Goal: Information Seeking & Learning: Learn about a topic

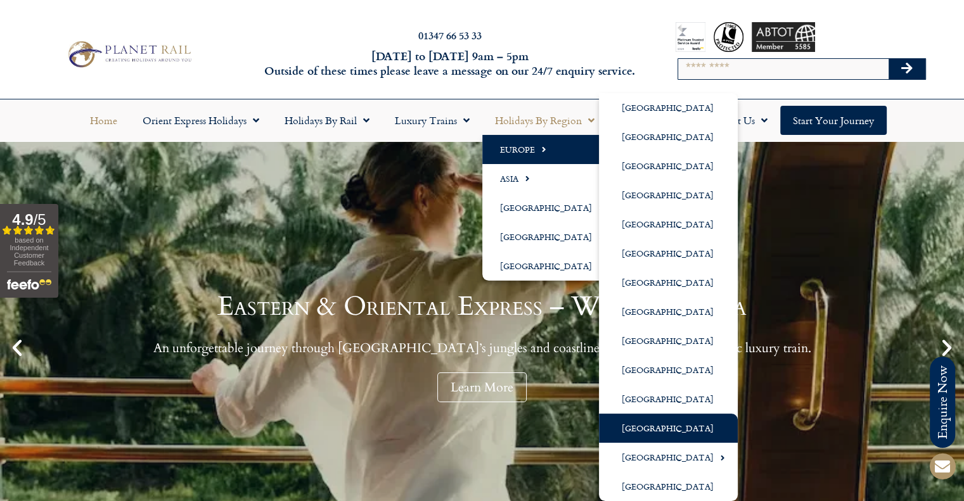
click at [644, 440] on link "[GEOGRAPHIC_DATA]" at bounding box center [668, 428] width 139 height 29
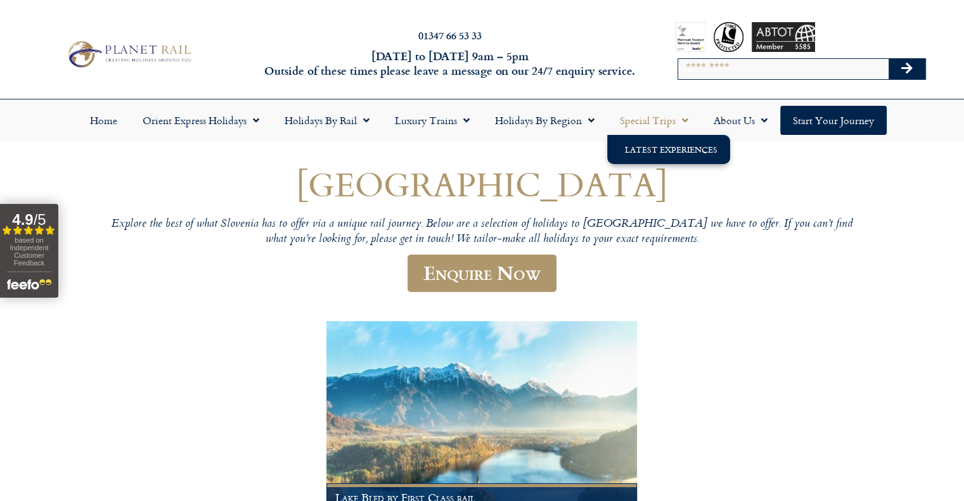
click at [655, 156] on link "Latest Experiences" at bounding box center [668, 149] width 123 height 29
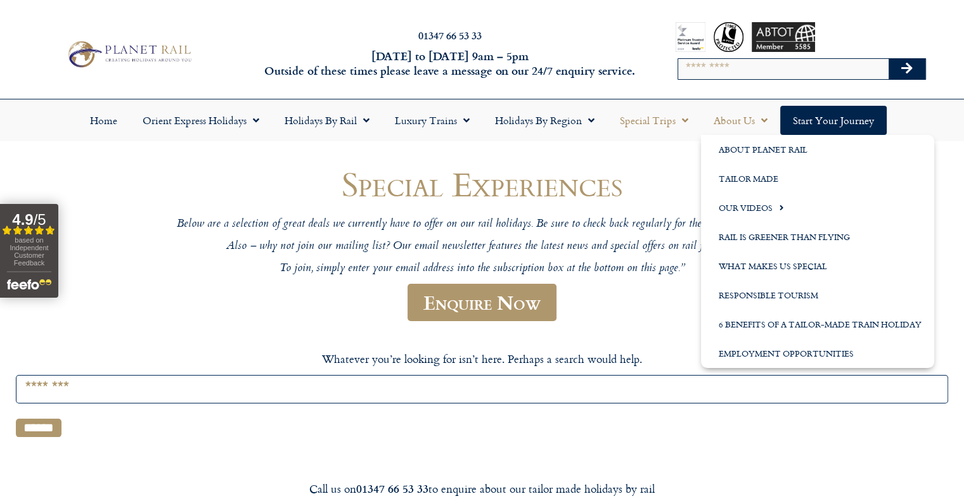
click at [724, 118] on link "About Us" at bounding box center [740, 120] width 79 height 29
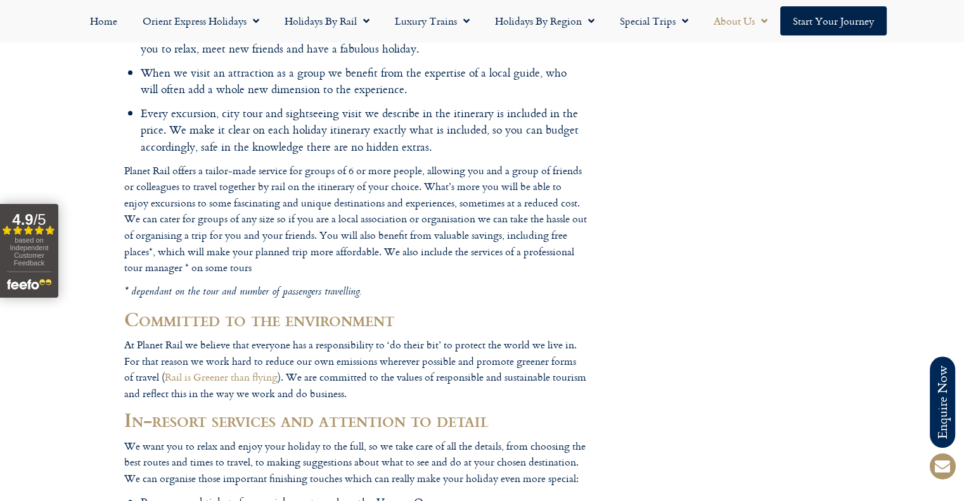
drag, startPoint x: 380, startPoint y: 234, endPoint x: 322, endPoint y: 236, distance: 57.7
click at [322, 309] on h2 "Committed to the environment" at bounding box center [355, 320] width 463 height 22
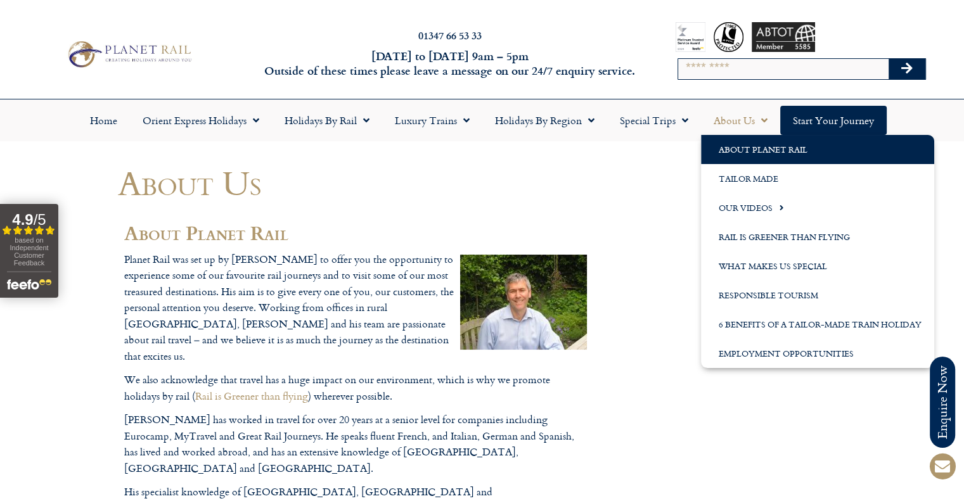
click at [566, 232] on h2 "About Planet Rail" at bounding box center [355, 233] width 463 height 22
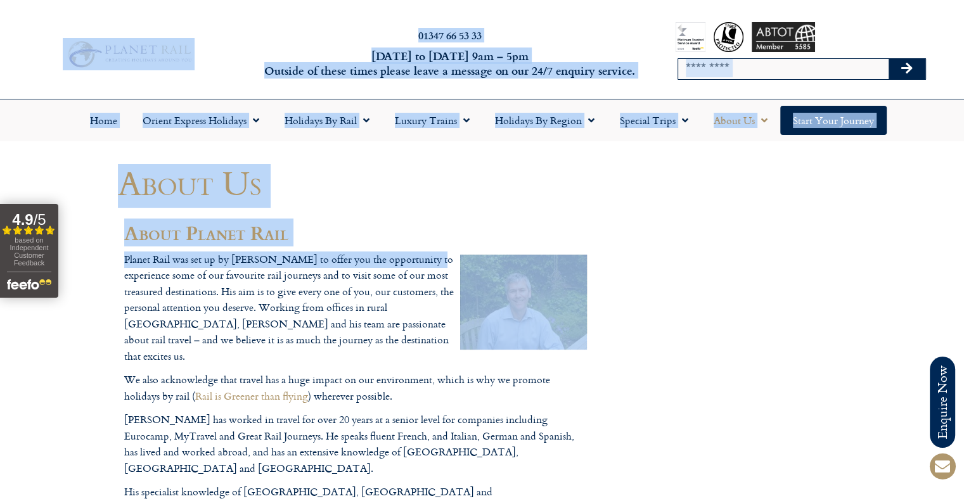
drag, startPoint x: 454, startPoint y: 250, endPoint x: 604, endPoint y: 354, distance: 182.1
drag, startPoint x: 579, startPoint y: 342, endPoint x: 424, endPoint y: 248, distance: 181.7
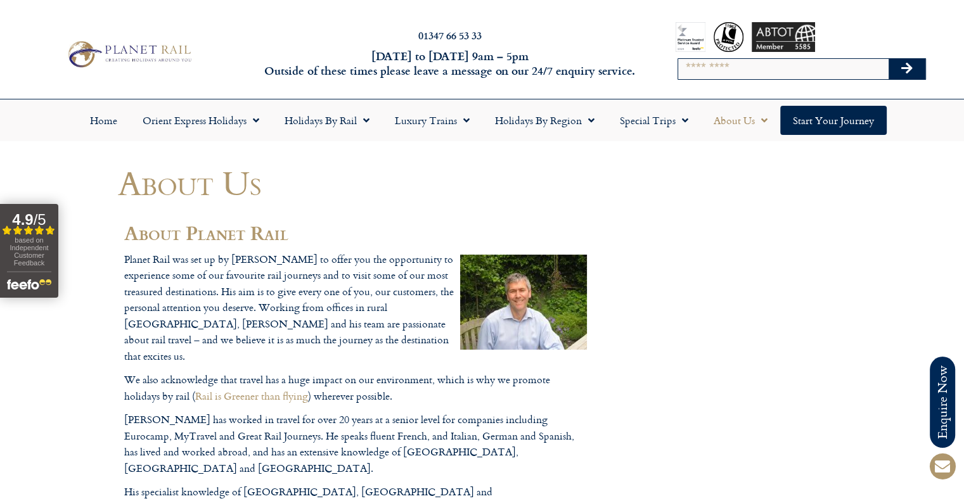
click at [504, 301] on img at bounding box center [523, 302] width 127 height 95
drag, startPoint x: 503, startPoint y: 284, endPoint x: 362, endPoint y: 283, distance: 140.7
click at [362, 283] on p "Planet Rail was set up by Guy Saunders to offer you the opportunity to experien…" at bounding box center [355, 308] width 463 height 113
drag, startPoint x: 344, startPoint y: 273, endPoint x: 375, endPoint y: 276, distance: 31.2
click at [375, 276] on p "Planet Rail was set up by Guy Saunders to offer you the opportunity to experien…" at bounding box center [355, 308] width 463 height 113
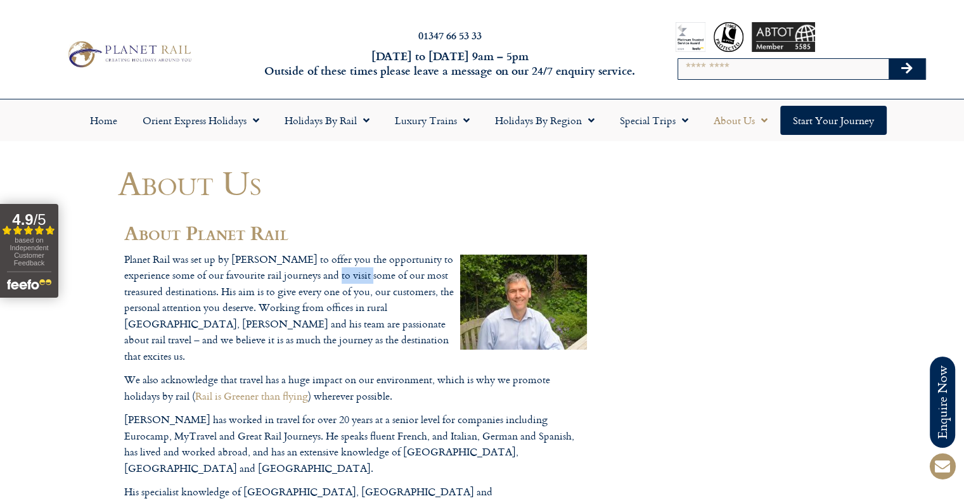
click at [375, 276] on p "Planet Rail was set up by Guy Saunders to offer you the opportunity to experien…" at bounding box center [355, 308] width 463 height 113
drag, startPoint x: 329, startPoint y: 262, endPoint x: 376, endPoint y: 260, distance: 46.9
click at [376, 260] on p "Planet Rail was set up by Guy Saunders to offer you the opportunity to experien…" at bounding box center [355, 308] width 463 height 113
drag, startPoint x: 376, startPoint y: 260, endPoint x: 369, endPoint y: 260, distance: 7.6
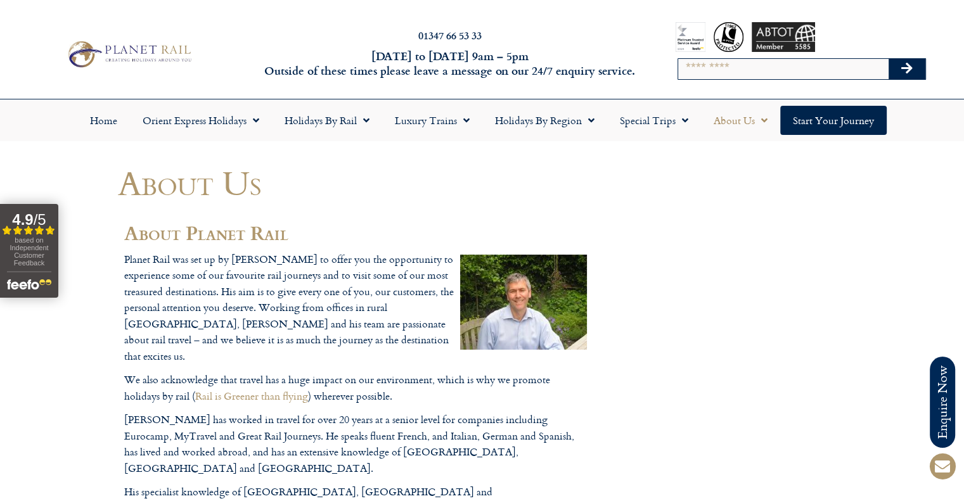
click at [369, 260] on p "Planet Rail was set up by Guy Saunders to offer you the opportunity to experien…" at bounding box center [355, 308] width 463 height 113
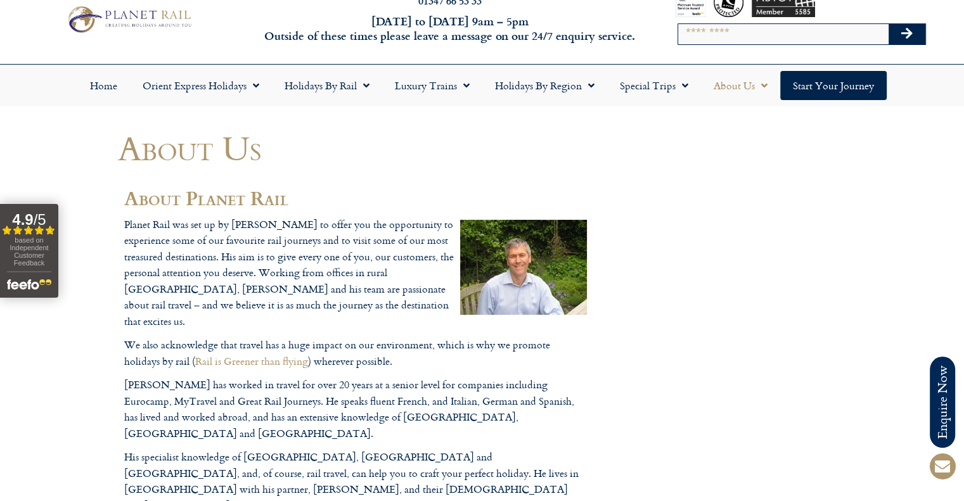
scroll to position [63, 0]
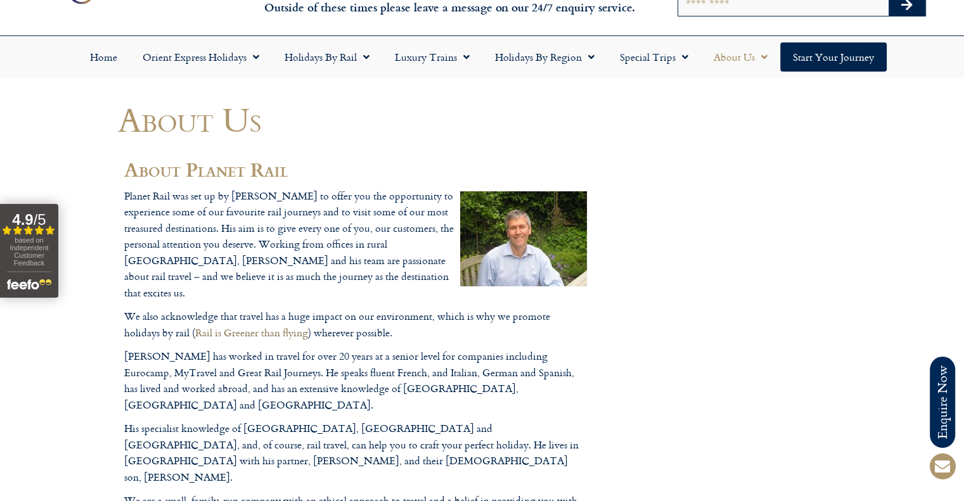
click at [308, 325] on link "Rail is Greener than flying" at bounding box center [251, 332] width 113 height 15
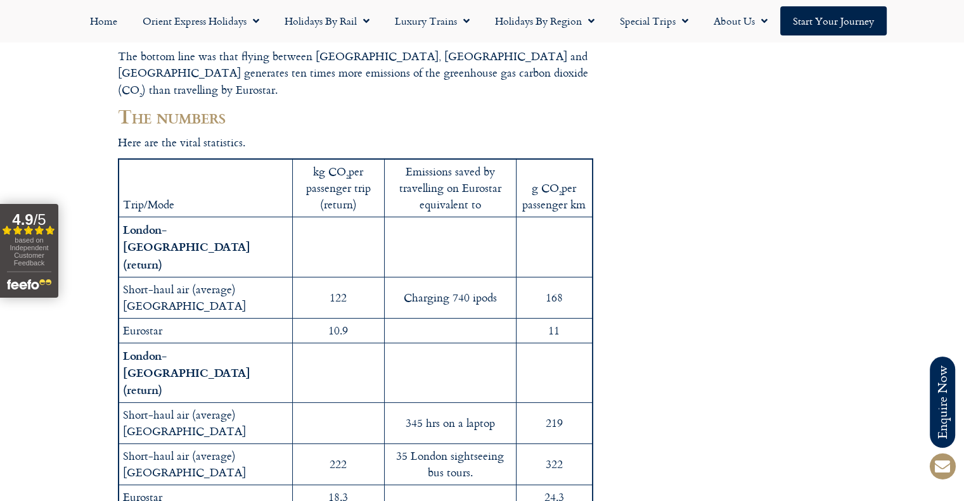
scroll to position [253, 0]
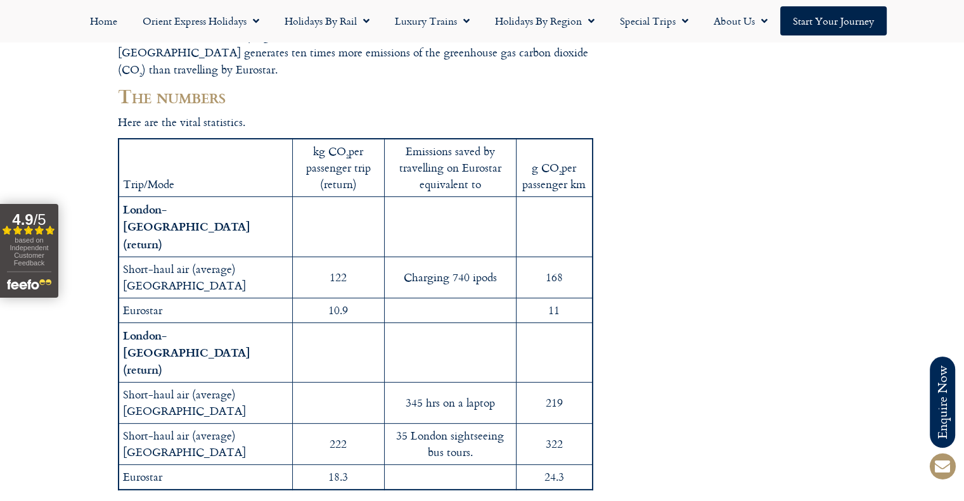
click at [44, 95] on div at bounding box center [482, 470] width 964 height 1447
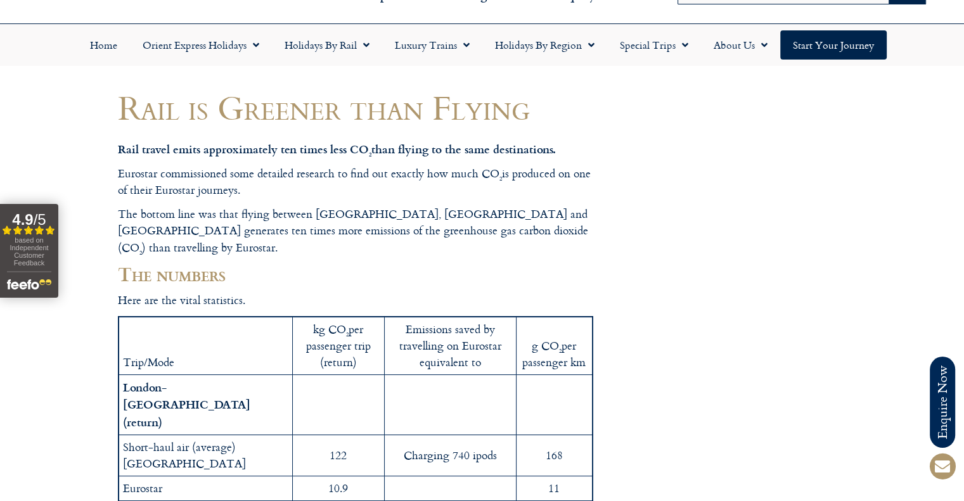
scroll to position [0, 0]
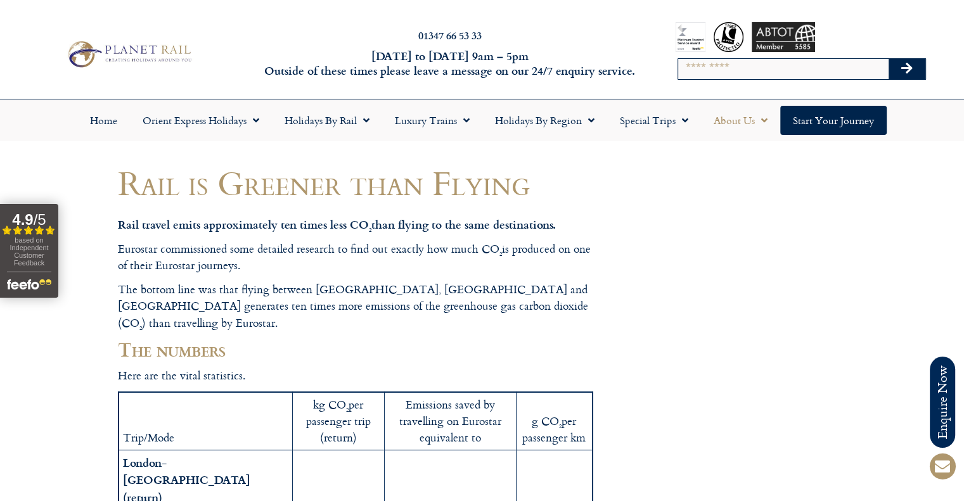
click at [727, 118] on link "About Us" at bounding box center [740, 120] width 79 height 29
click at [720, 118] on link "About Us" at bounding box center [740, 120] width 79 height 29
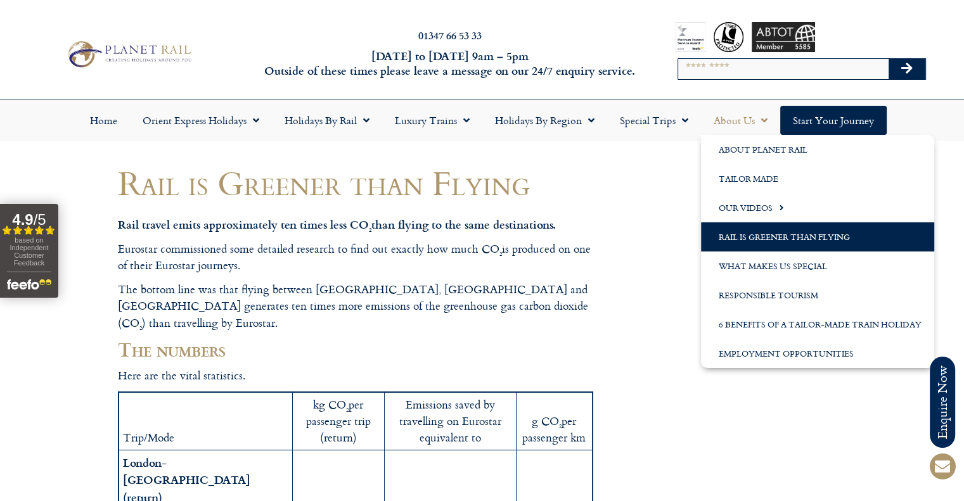
click at [720, 118] on link "About Us" at bounding box center [740, 120] width 79 height 29
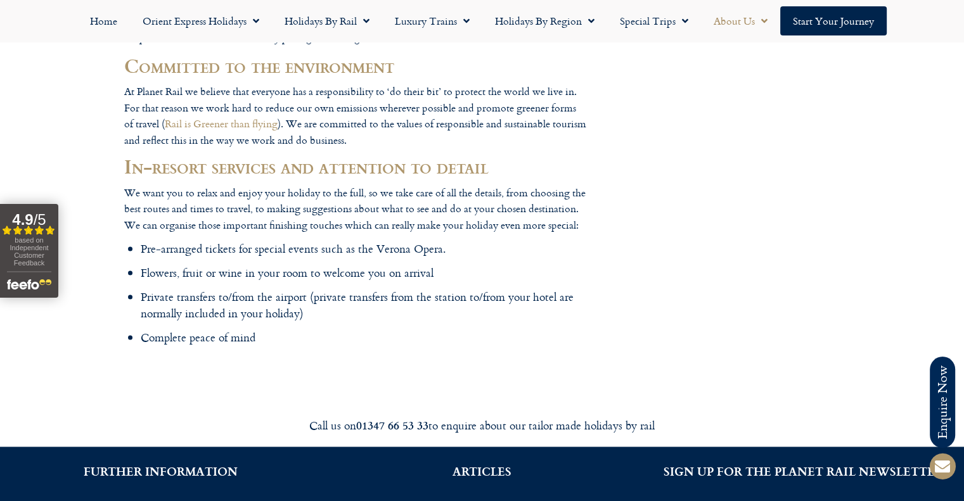
scroll to position [1647, 0]
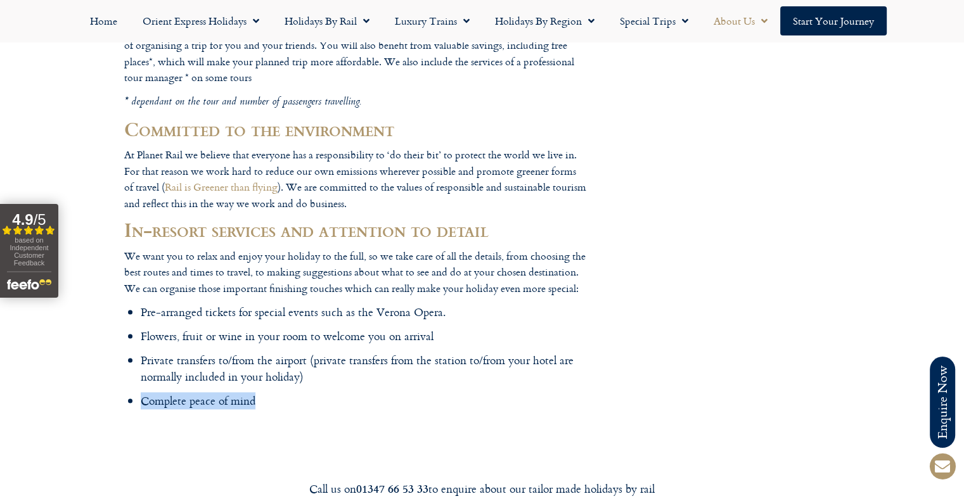
drag, startPoint x: 142, startPoint y: 306, endPoint x: 287, endPoint y: 316, distance: 145.5
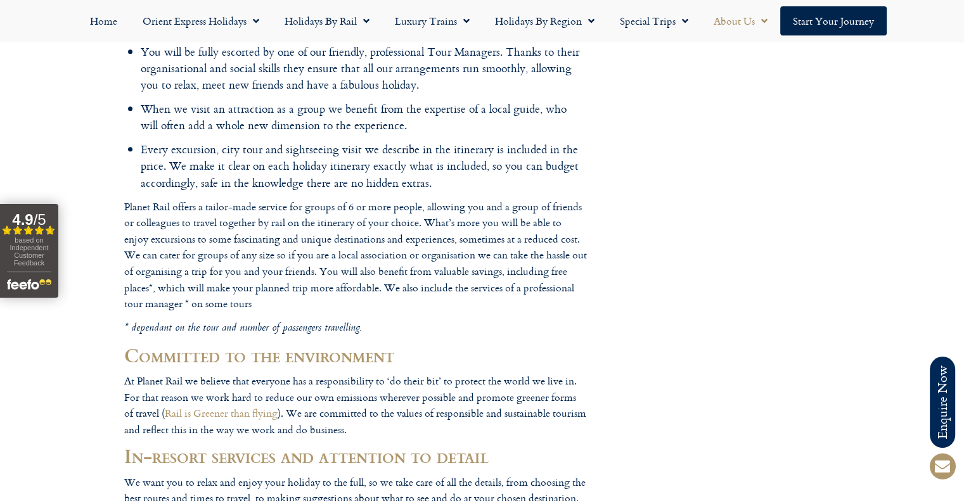
scroll to position [1267, 0]
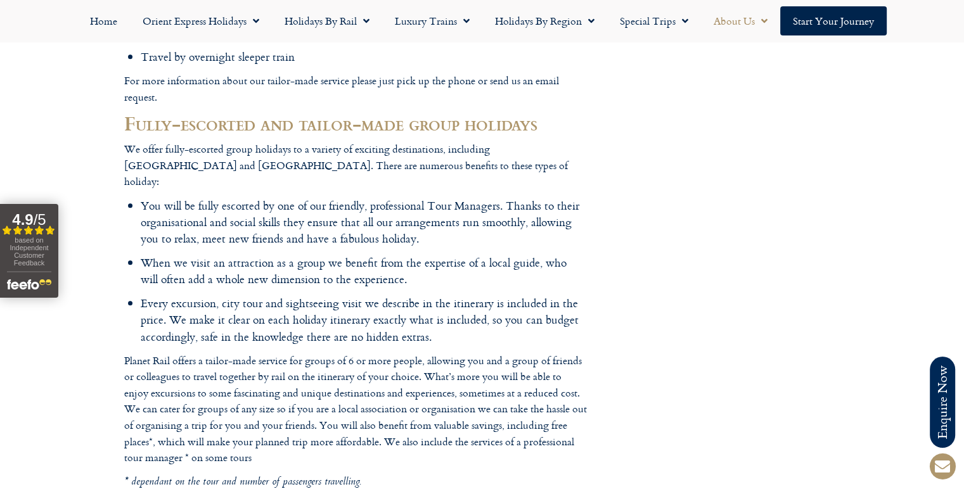
drag, startPoint x: 495, startPoint y: 342, endPoint x: 446, endPoint y: 341, distance: 49.4
click at [446, 353] on p "Planet Rail offers a tailor-made service for groups of 6 or more people, allowi…" at bounding box center [355, 409] width 463 height 113
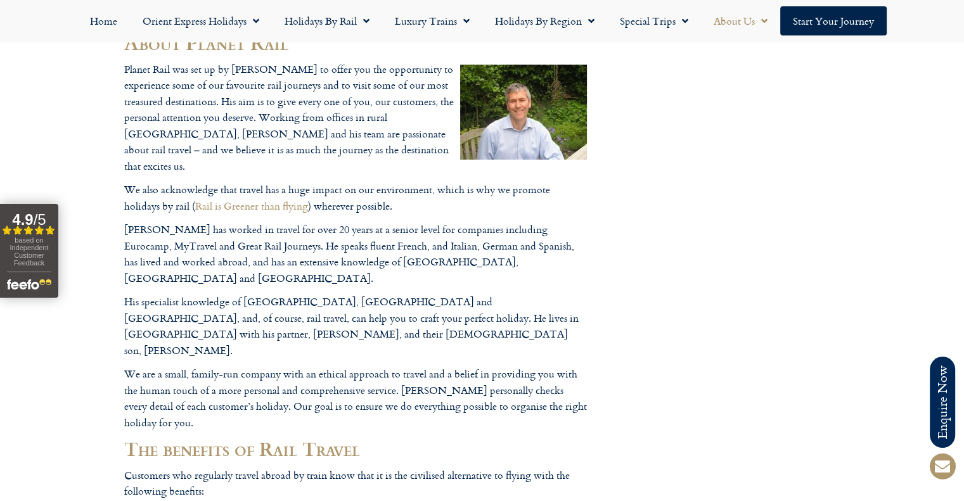
scroll to position [0, 0]
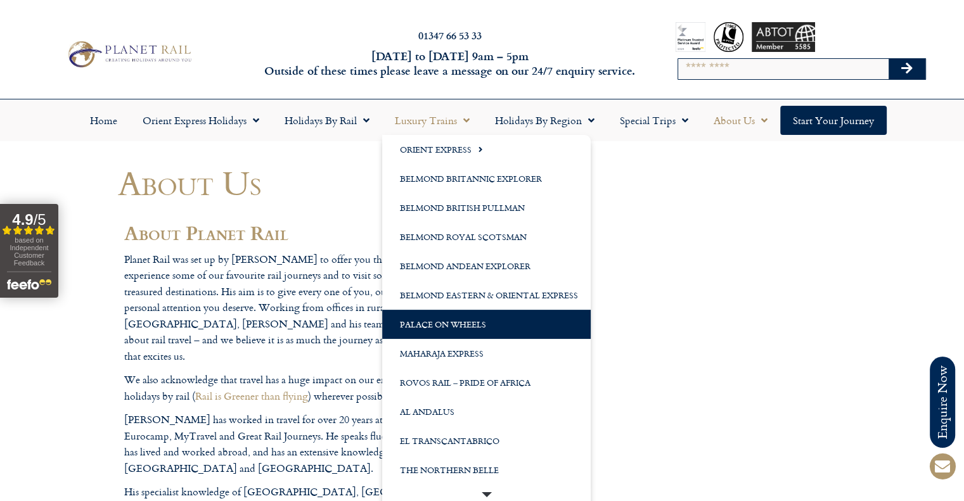
click at [428, 326] on link "Palace on Wheels" at bounding box center [486, 324] width 208 height 29
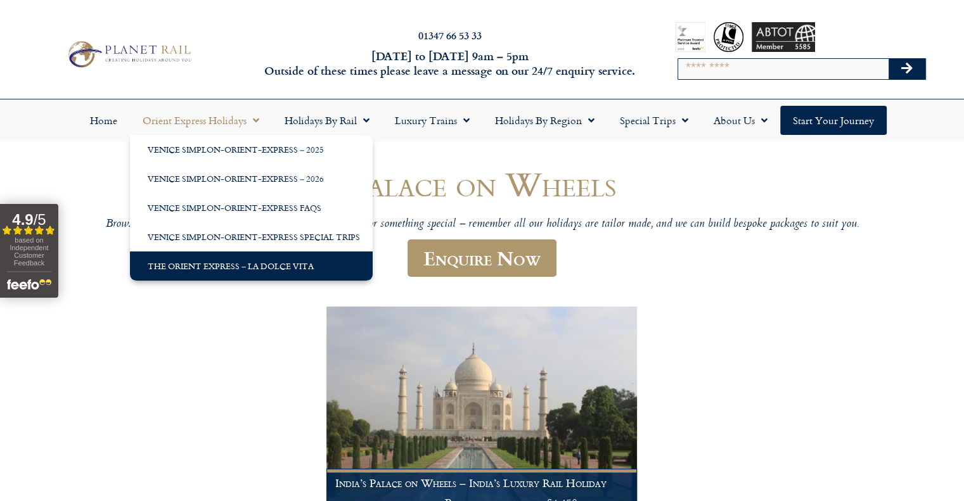
click at [222, 270] on link "The Orient Express – La Dolce Vita" at bounding box center [251, 266] width 243 height 29
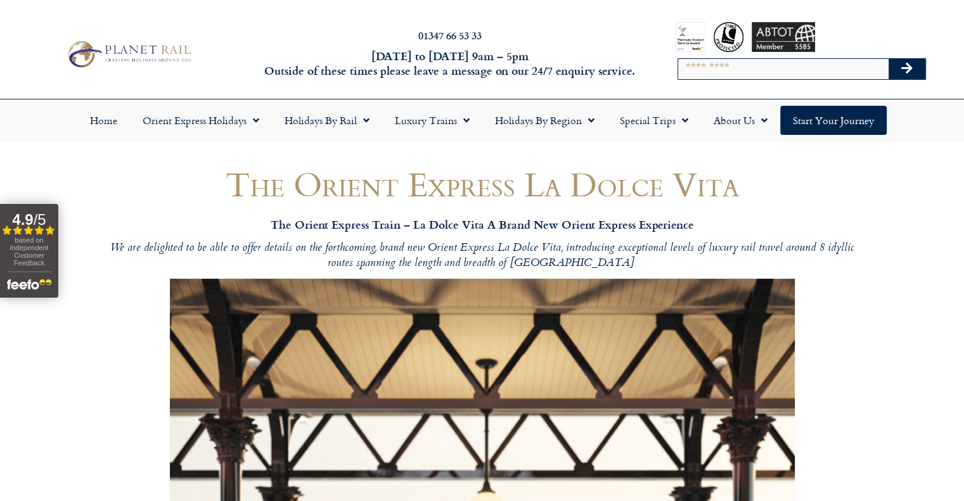
click at [112, 49] on img at bounding box center [129, 54] width 132 height 32
click at [30, 213] on strong "4.9" at bounding box center [22, 219] width 21 height 17
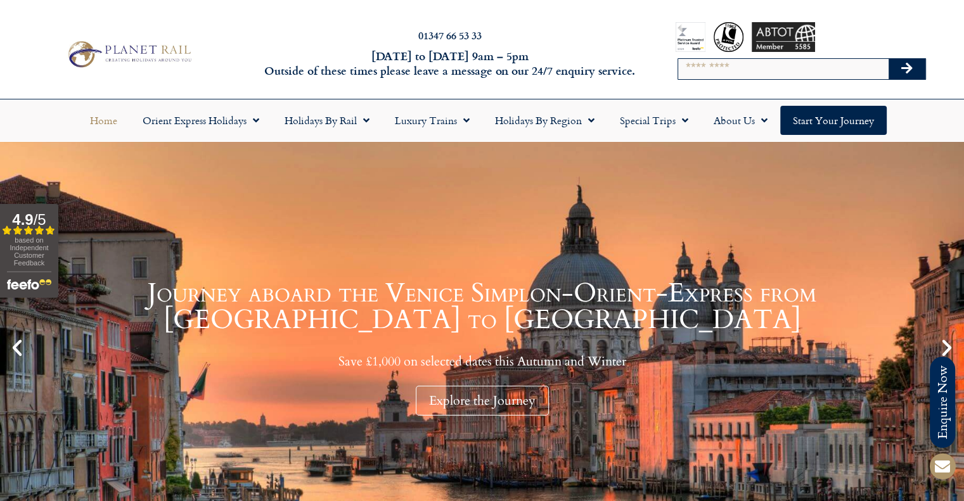
drag, startPoint x: 0, startPoint y: 0, endPoint x: 37, endPoint y: 229, distance: 231.8
click at [37, 229] on icon "Open slideout reviews widget" at bounding box center [39, 230] width 6 height 6
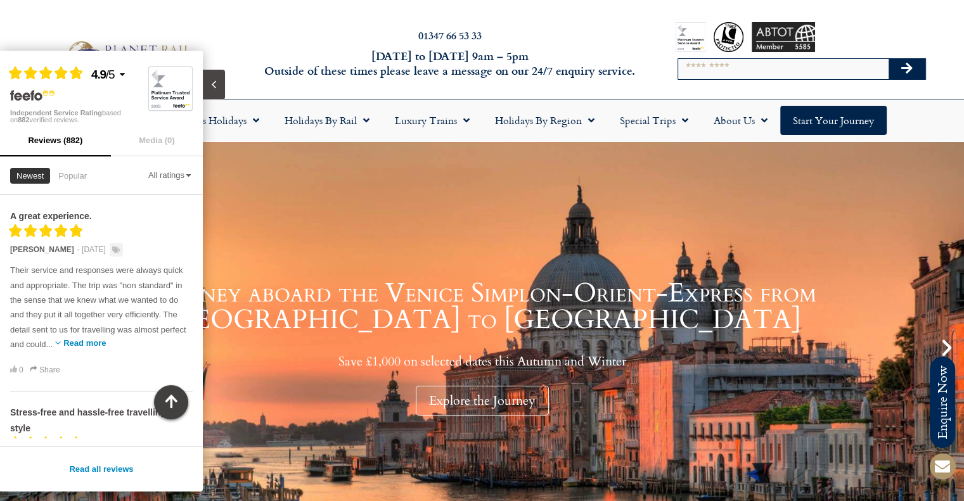
scroll to position [63, 0]
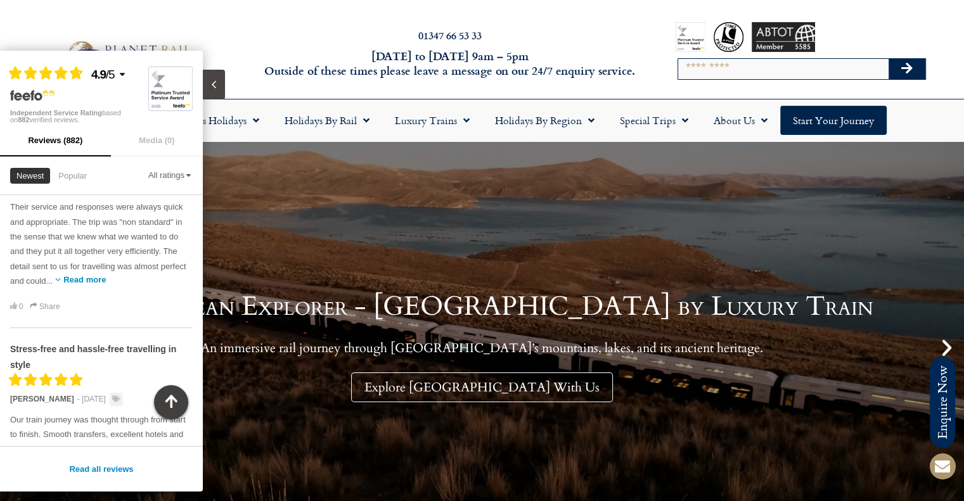
click at [106, 281] on button "Read more" at bounding box center [84, 280] width 42 height 10
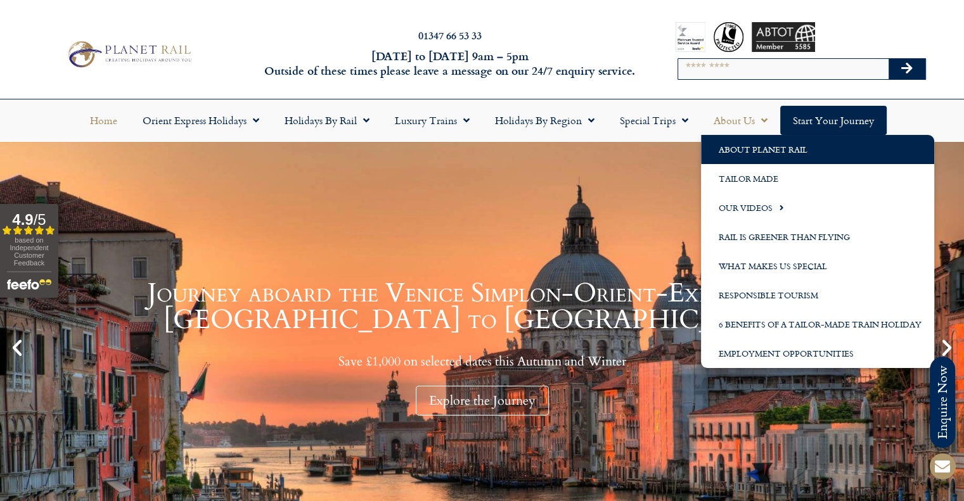
click at [738, 147] on link "About Planet Rail" at bounding box center [817, 149] width 233 height 29
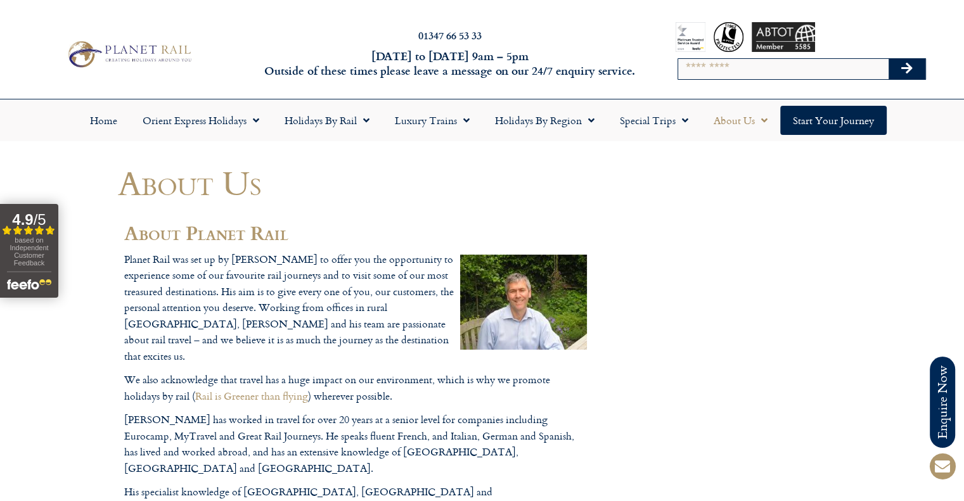
click at [743, 125] on link "About Us" at bounding box center [740, 120] width 79 height 29
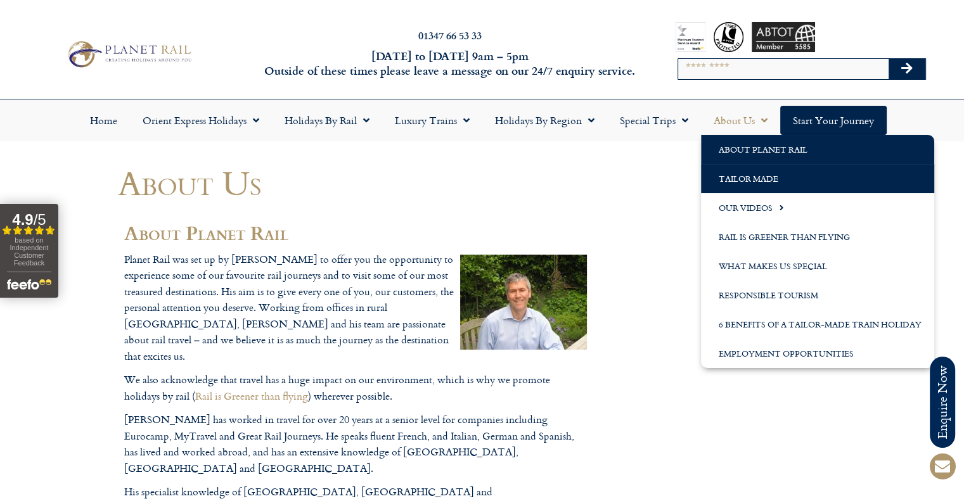
click at [738, 174] on link "Tailor Made" at bounding box center [817, 178] width 233 height 29
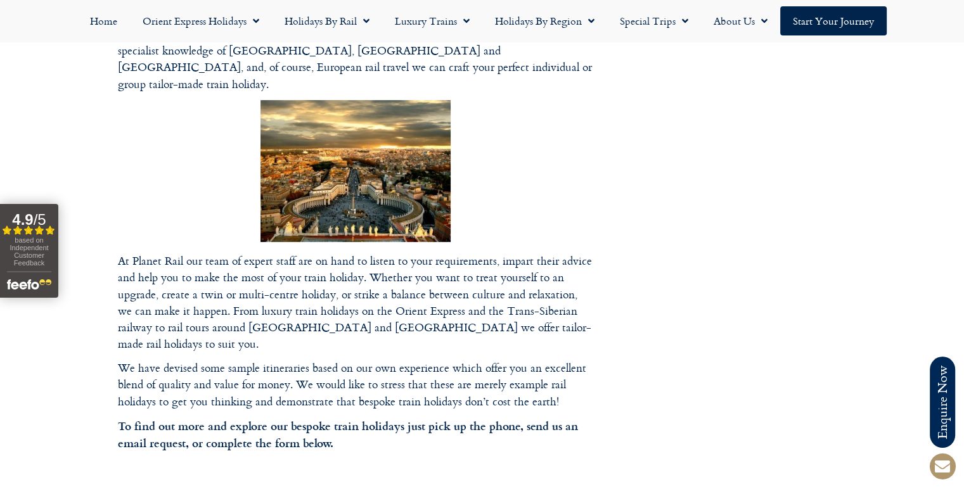
scroll to position [380, 0]
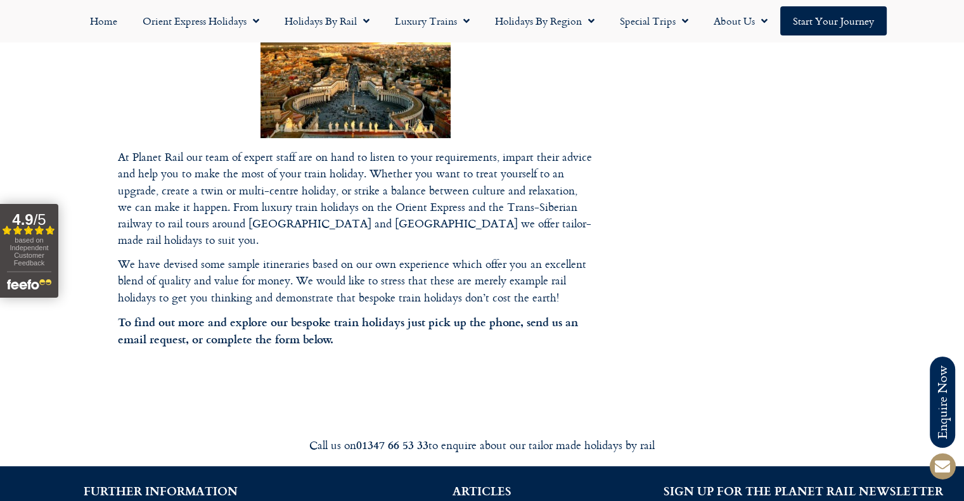
click at [403, 359] on div "Tailor Made Tailor made holidays to suit your requirements Everyone has their o…" at bounding box center [355, 89] width 475 height 610
click at [416, 389] on div at bounding box center [482, 238] width 964 height 1236
click at [426, 354] on div "Tailor Made Tailor made holidays to suit your requirements Everyone has their o…" at bounding box center [355, 89] width 475 height 610
click at [326, 320] on article "Tailor Made Tailor made holidays to suit your requirements Everyone has their o…" at bounding box center [355, 82] width 475 height 596
click at [263, 314] on p "To find out more and explore our bespoke train holidays just pick up the phone,…" at bounding box center [355, 331] width 475 height 35
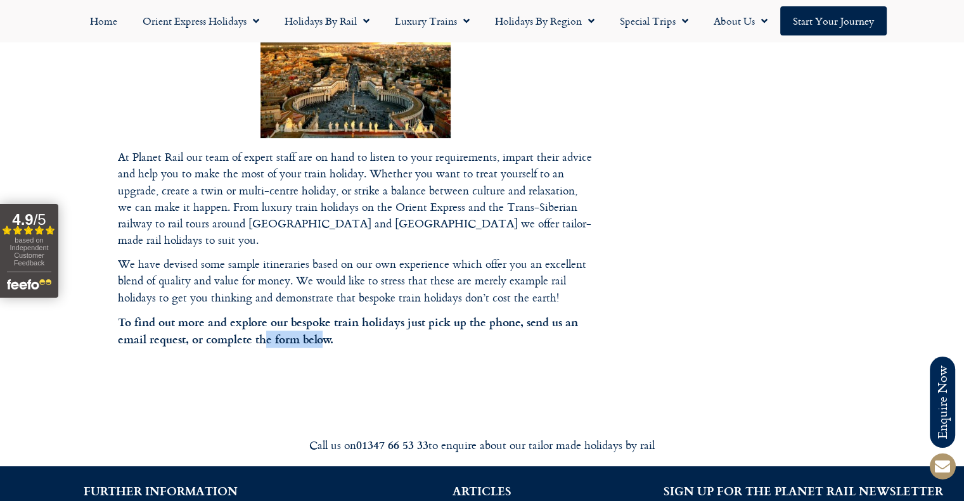
drag, startPoint x: 264, startPoint y: 307, endPoint x: 322, endPoint y: 302, distance: 58.6
click at [322, 314] on strong "To find out more and explore our bespoke train holidays just pick up the phone,…" at bounding box center [348, 331] width 460 height 34
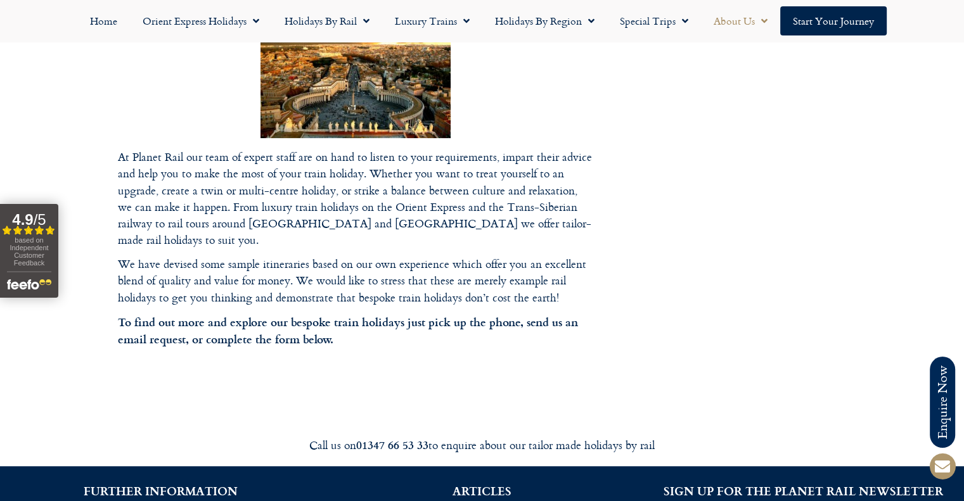
click at [744, 25] on link "About Us" at bounding box center [740, 20] width 79 height 29
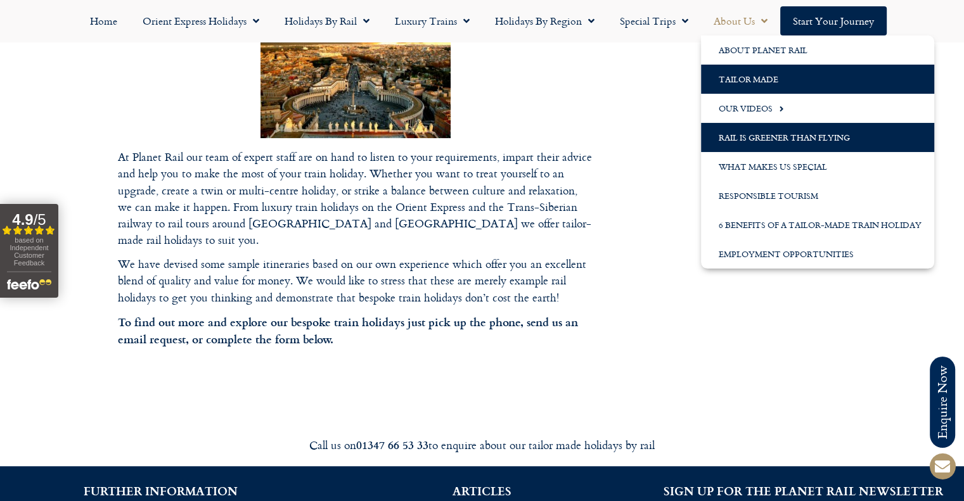
click at [766, 136] on link "Rail is Greener than Flying" at bounding box center [817, 137] width 233 height 29
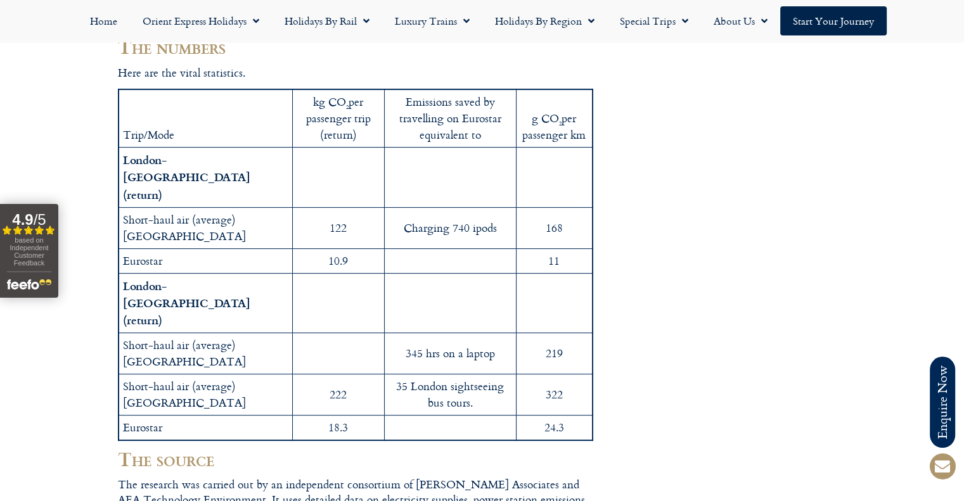
scroll to position [63, 0]
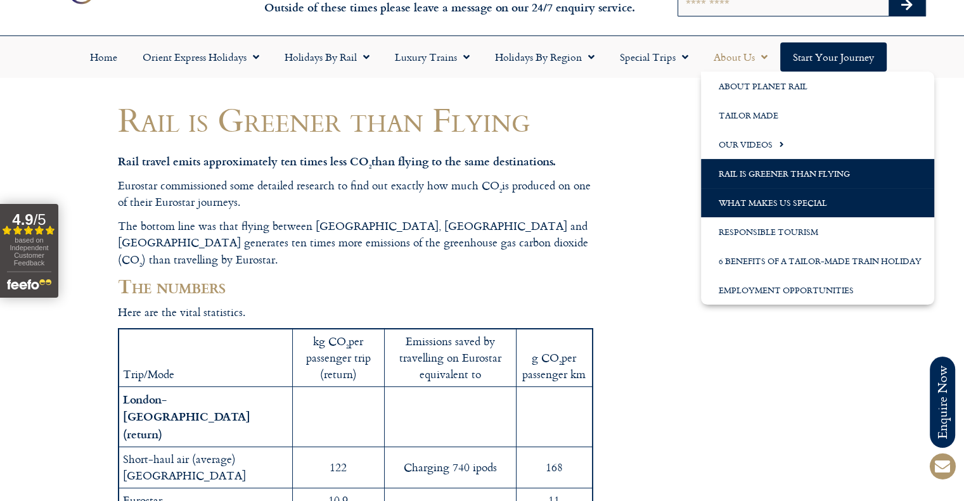
click at [746, 202] on link "What Makes us Special" at bounding box center [817, 202] width 233 height 29
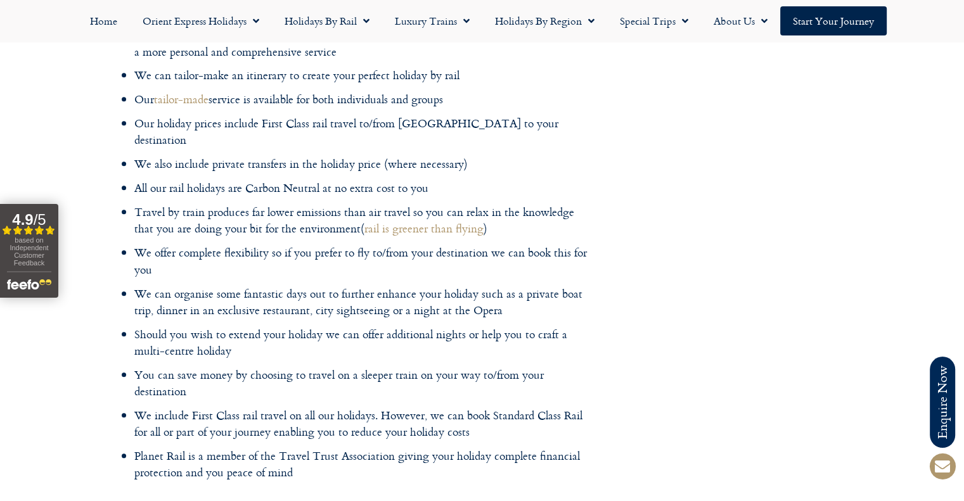
scroll to position [1331, 0]
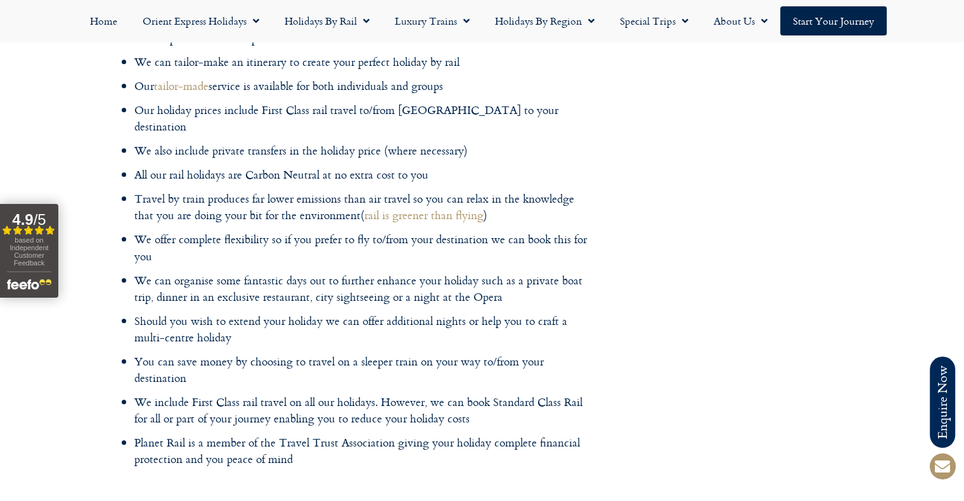
click at [560, 394] on li "We include First Class rail travel on all our holidays. However, we can book St…" at bounding box center [363, 411] width 459 height 34
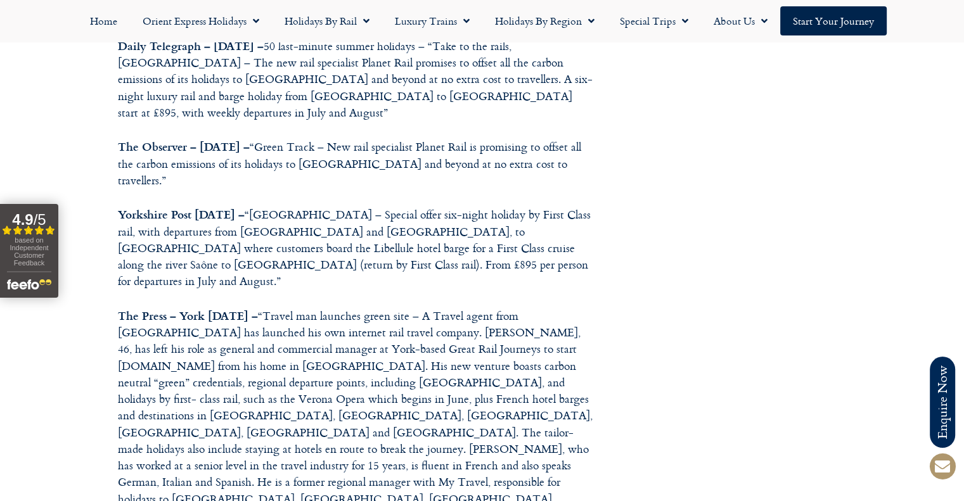
scroll to position [507, 0]
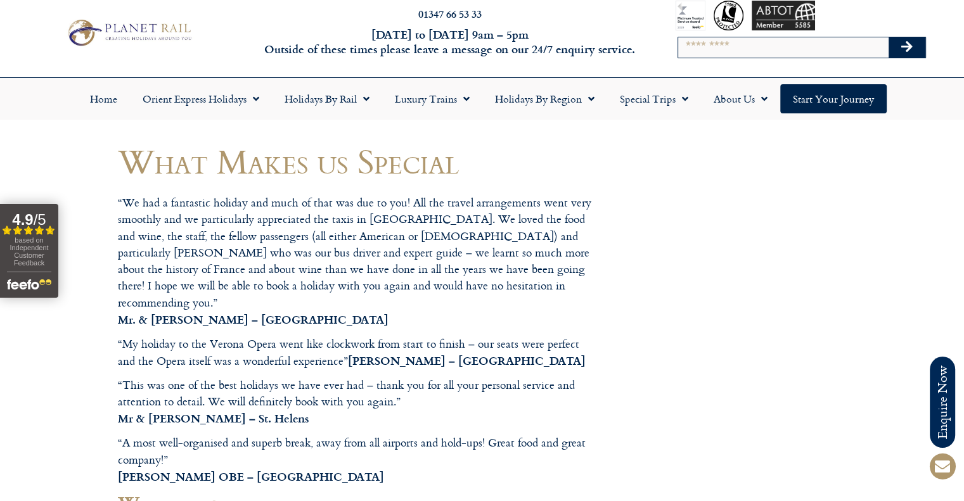
scroll to position [0, 0]
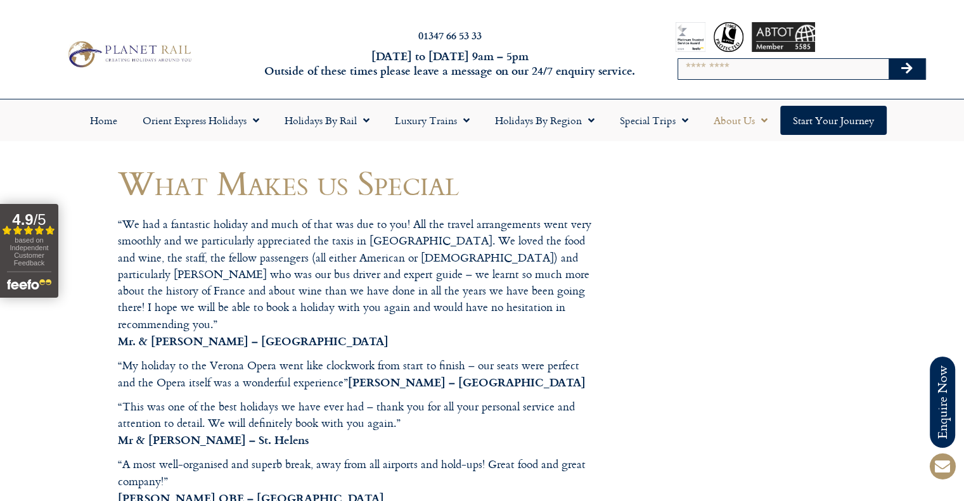
click at [757, 117] on span "Menu" at bounding box center [761, 120] width 13 height 23
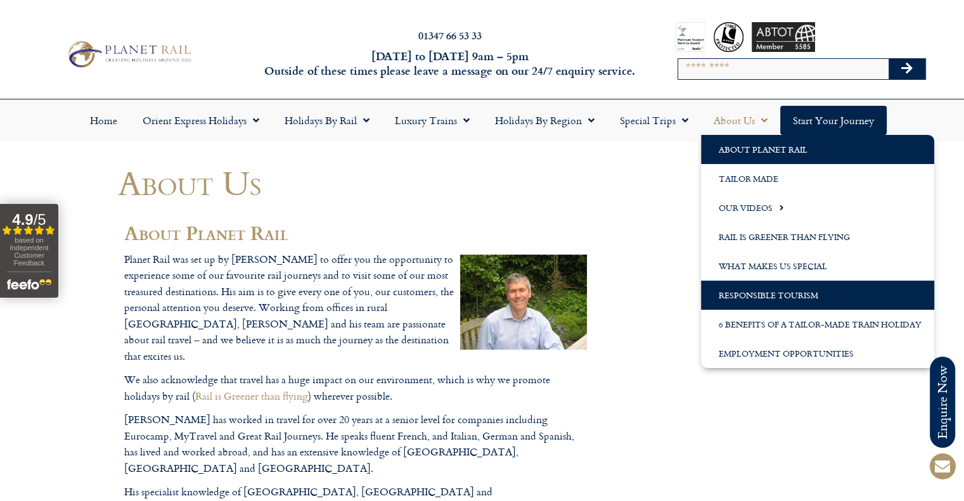
click at [743, 293] on link "Responsible Tourism" at bounding box center [817, 295] width 233 height 29
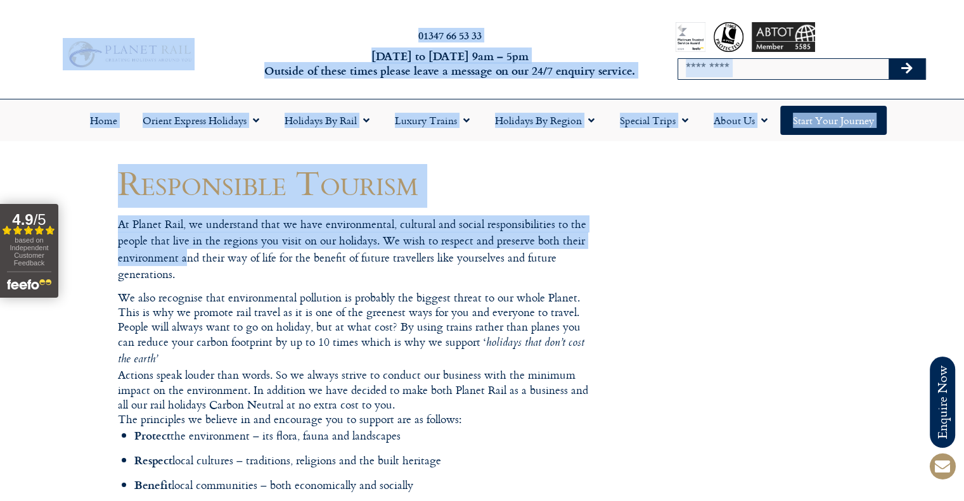
drag, startPoint x: 132, startPoint y: 235, endPoint x: 186, endPoint y: 260, distance: 60.1
click at [186, 260] on p "At Planet Rail, we understand that we have environmental, cultural and social r…" at bounding box center [355, 249] width 475 height 67
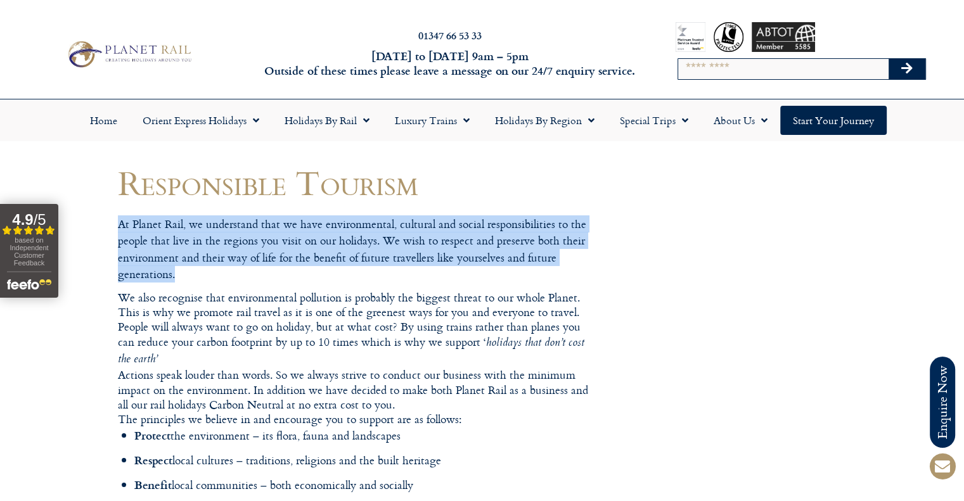
drag, startPoint x: 175, startPoint y: 278, endPoint x: 119, endPoint y: 227, distance: 75.4
click at [119, 227] on p "At Planet Rail, we understand that we have environmental, cultural and social r…" at bounding box center [355, 249] width 475 height 67
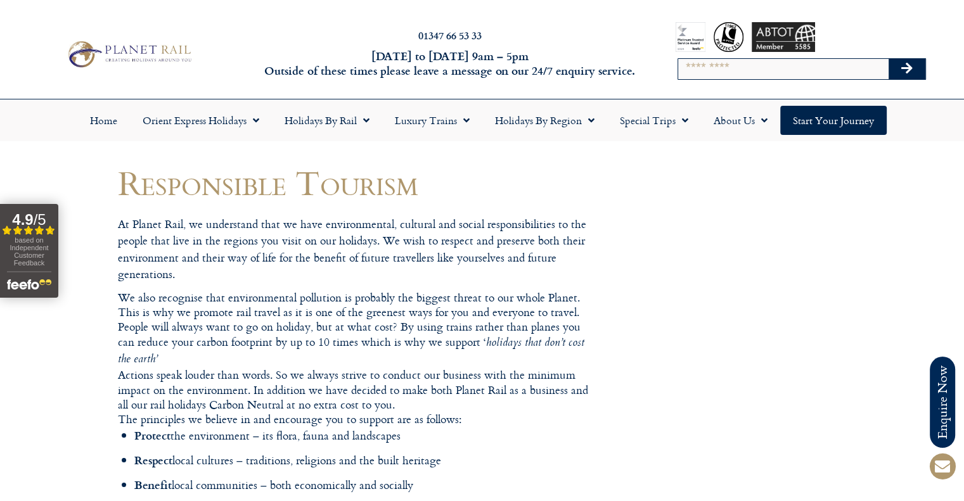
click at [119, 227] on p "At Planet Rail, we understand that we have environmental, cultural and social r…" at bounding box center [355, 249] width 475 height 67
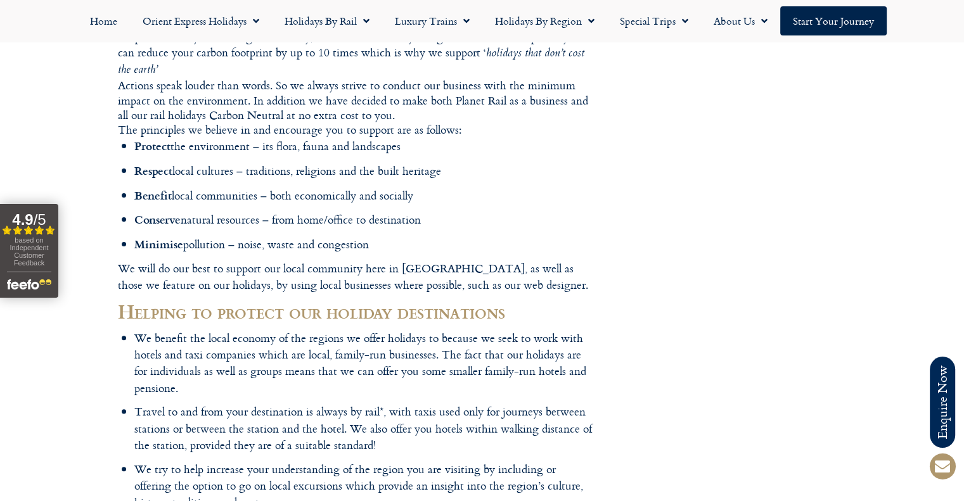
scroll to position [317, 0]
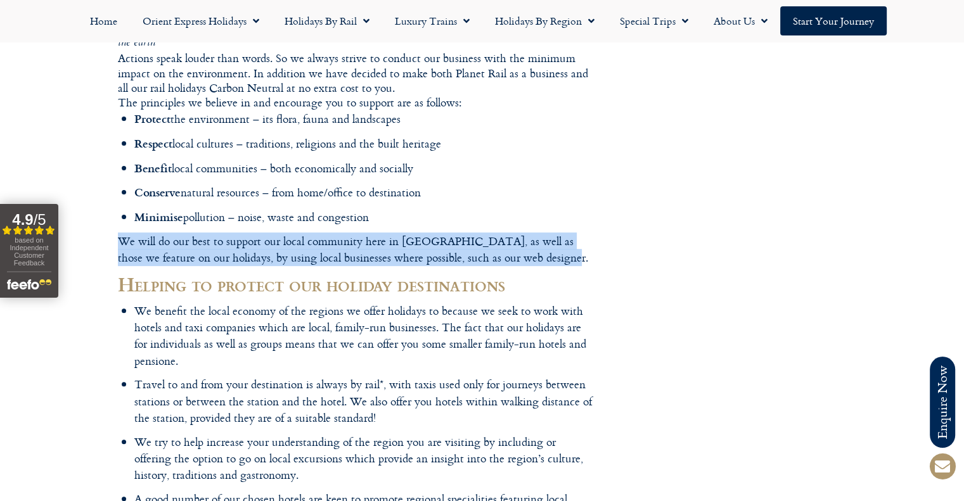
drag, startPoint x: 118, startPoint y: 243, endPoint x: 573, endPoint y: 253, distance: 455.7
click at [573, 253] on p "We will do our best to support our local community here in North Yorkshire, as …" at bounding box center [355, 250] width 475 height 34
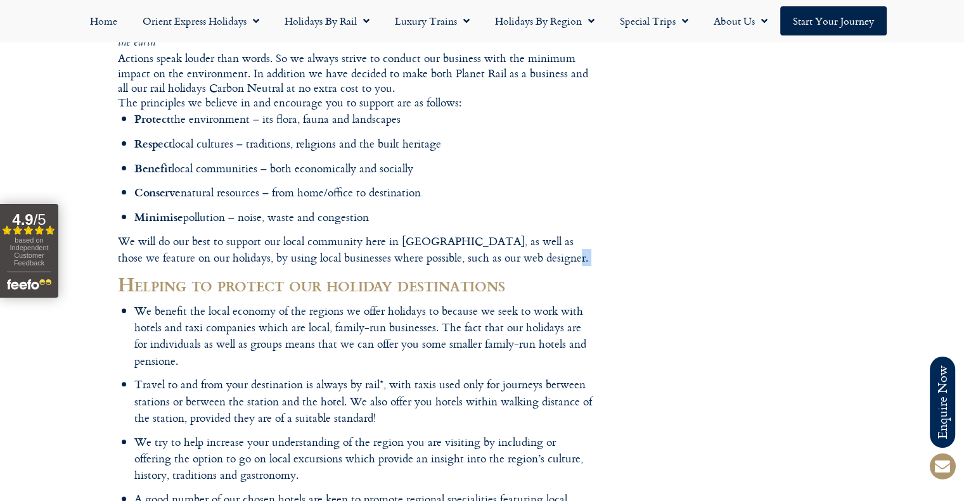
click at [573, 253] on p "We will do our best to support our local community here in North Yorkshire, as …" at bounding box center [355, 250] width 475 height 34
click at [485, 262] on p "We will do our best to support our local community here in North Yorkshire, as …" at bounding box center [355, 250] width 475 height 34
drag, startPoint x: 482, startPoint y: 260, endPoint x: 542, endPoint y: 258, distance: 60.2
click at [542, 258] on p "We will do our best to support our local community here in North Yorkshire, as …" at bounding box center [355, 250] width 475 height 34
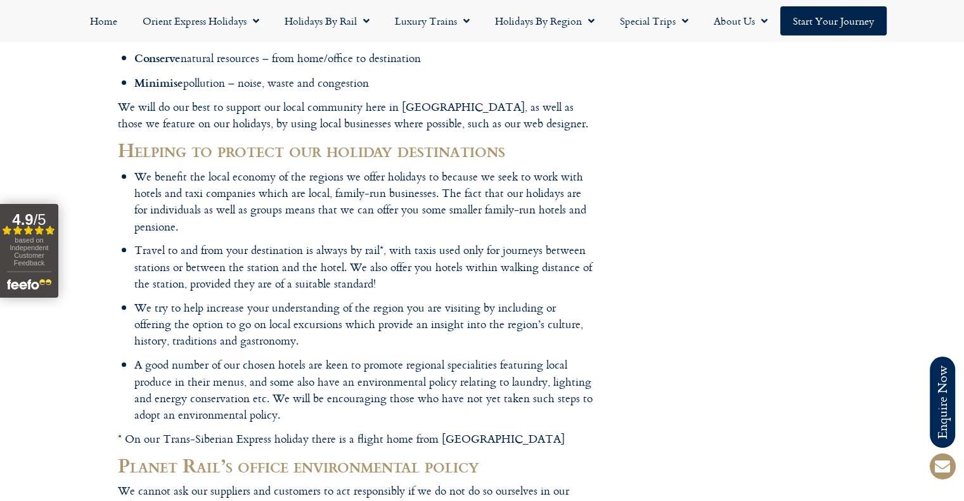
scroll to position [507, 0]
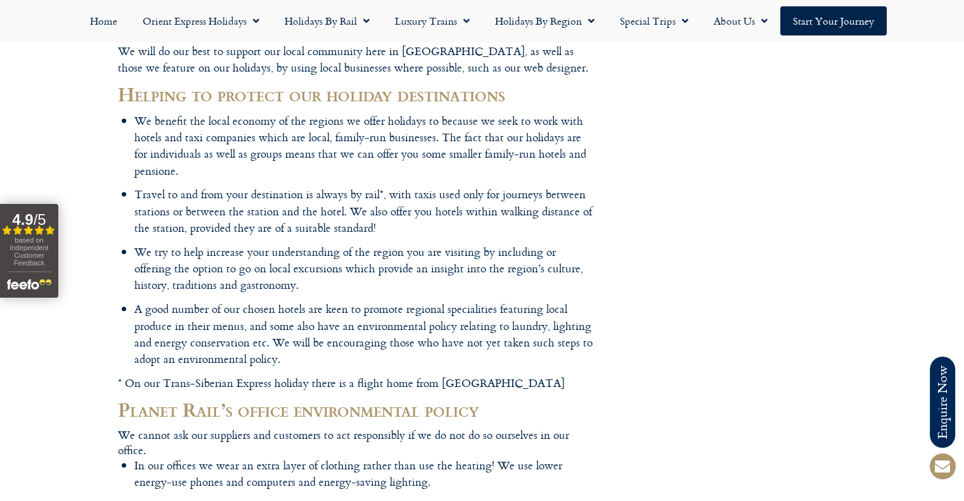
click at [79, 167] on div at bounding box center [482, 323] width 964 height 1660
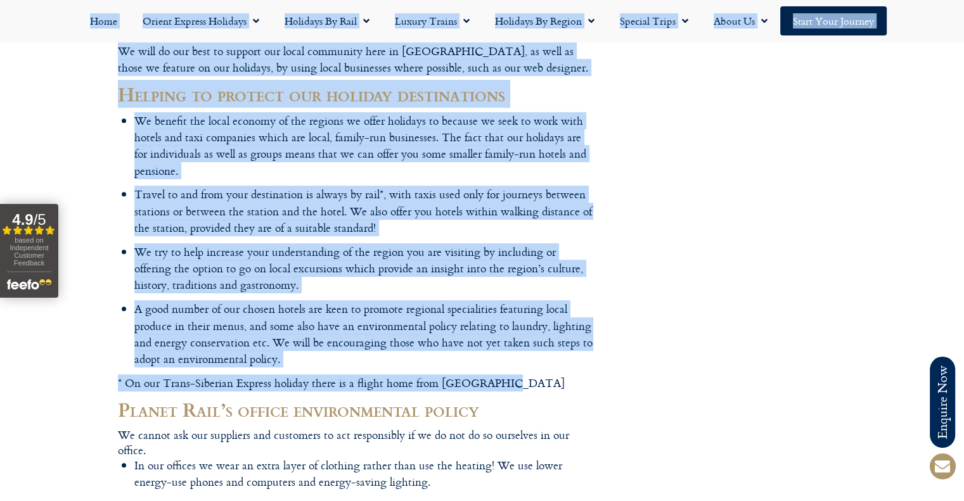
drag, startPoint x: 116, startPoint y: 94, endPoint x: 522, endPoint y: 376, distance: 494.8
click at [522, 376] on body "Planet Rail Online Enquiry Please enter your details below, together with your …" at bounding box center [482, 323] width 964 height 1660
click at [522, 376] on p "* On our Trans-Siberian Express holiday there is a flight home from Vladivostok" at bounding box center [355, 383] width 475 height 16
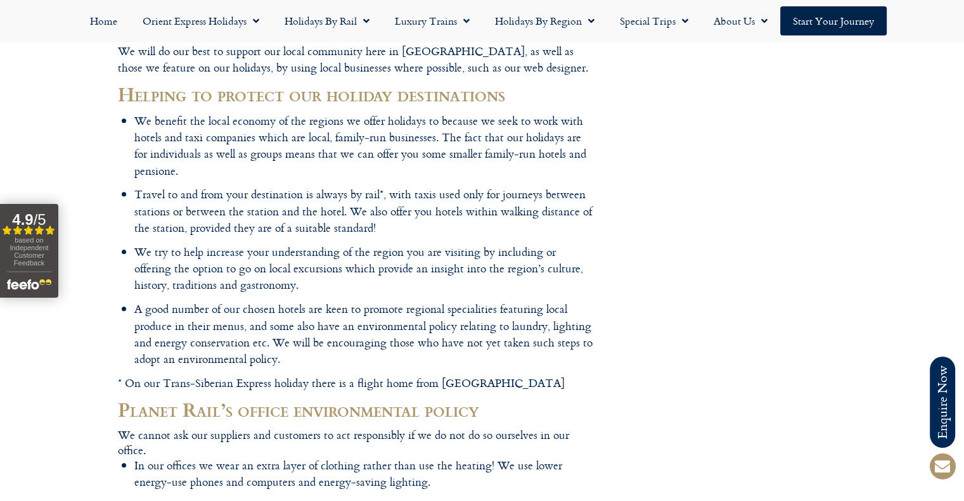
click at [49, 157] on div at bounding box center [482, 323] width 964 height 1660
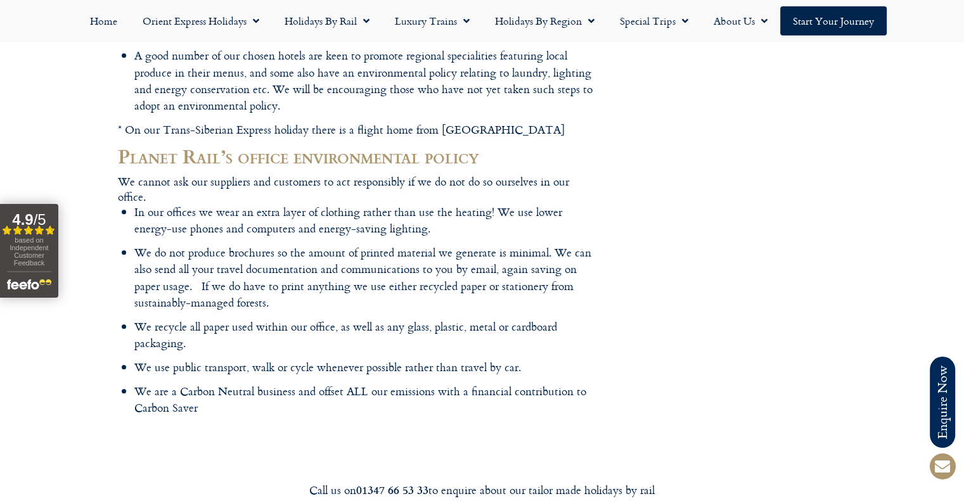
scroll to position [824, 0]
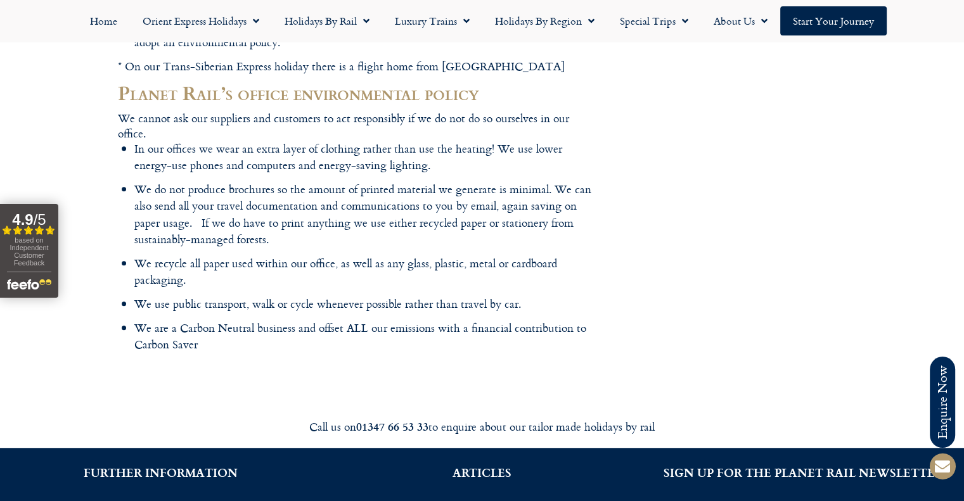
click at [44, 103] on div at bounding box center [482, 6] width 964 height 1660
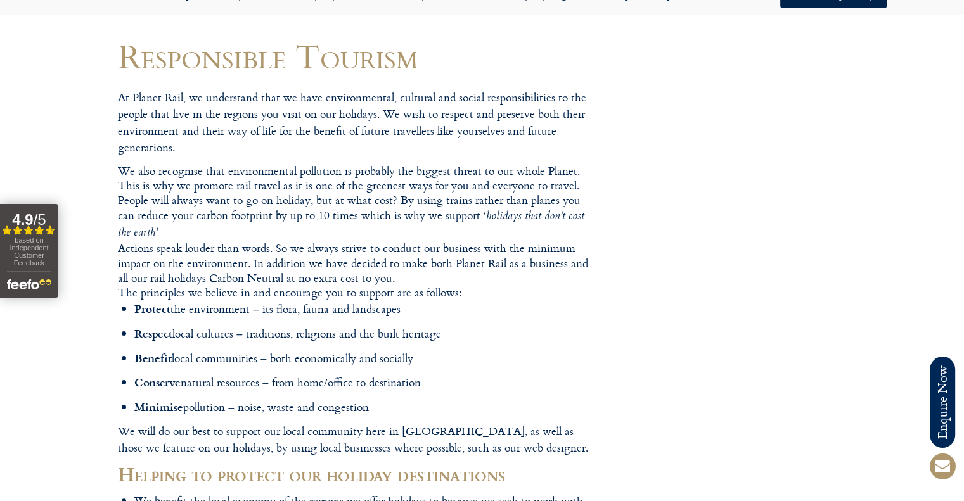
scroll to position [0, 0]
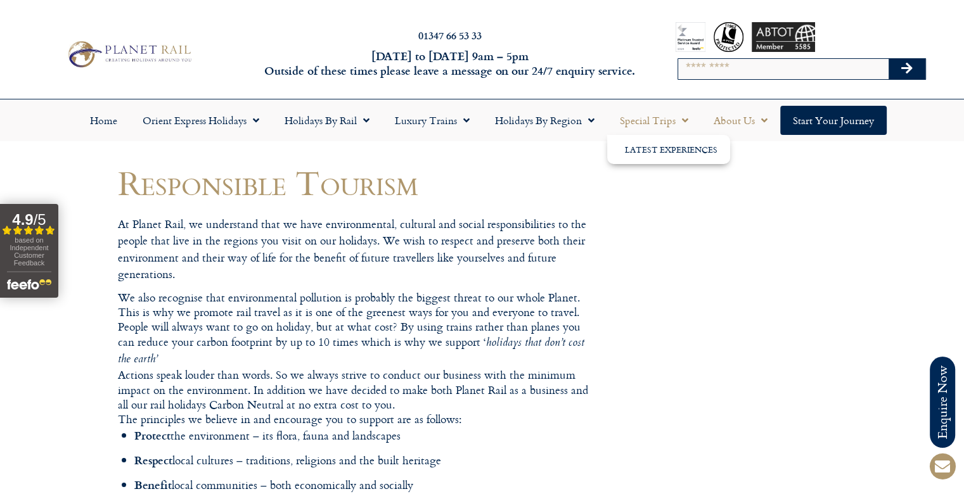
click at [724, 121] on link "About Us" at bounding box center [740, 120] width 79 height 29
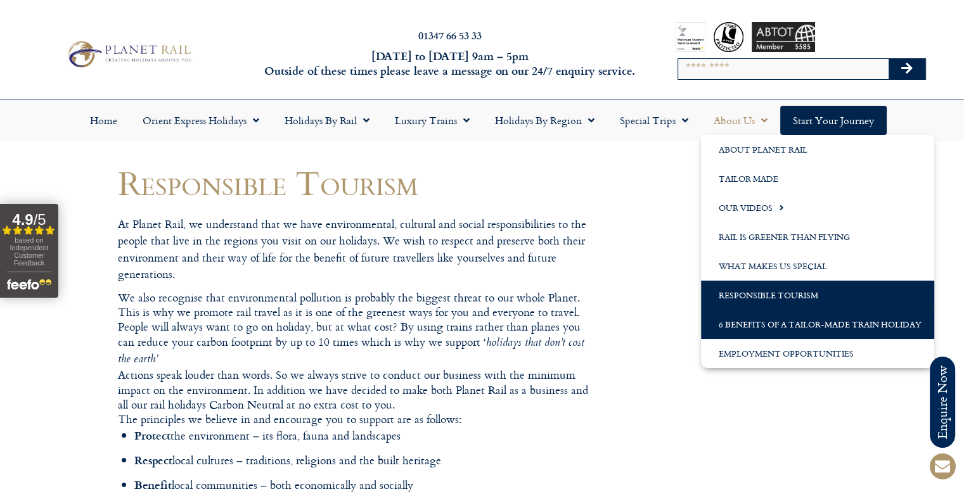
click at [760, 323] on link "6 Benefits of a Tailor-Made Train Holiday" at bounding box center [817, 324] width 233 height 29
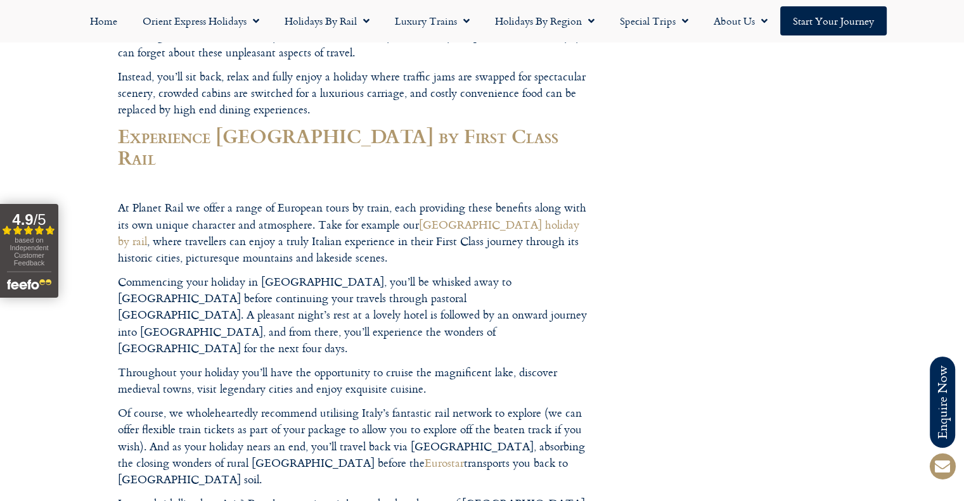
scroll to position [824, 0]
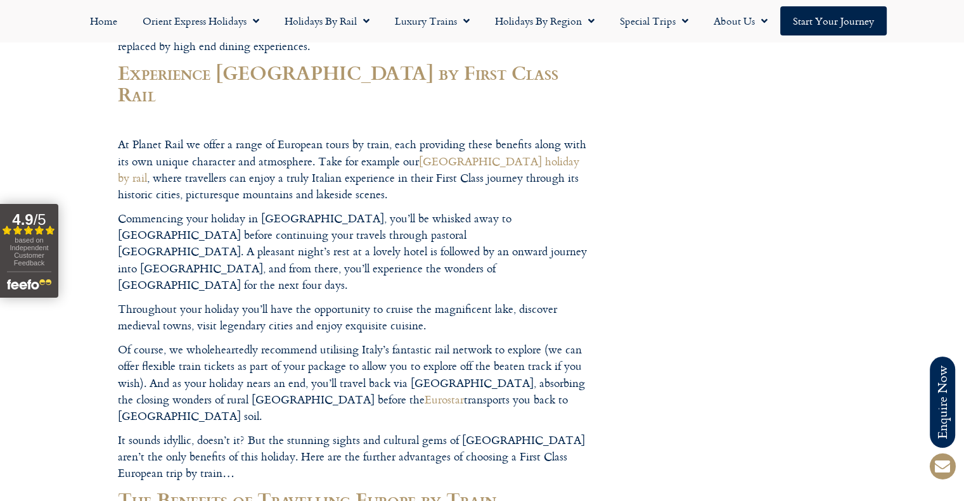
click at [473, 136] on p "At Planet Rail we offer a range of European tours by train, each providing thes…" at bounding box center [355, 169] width 475 height 67
drag, startPoint x: 465, startPoint y: 101, endPoint x: 585, endPoint y: 105, distance: 120.4
click at [585, 136] on p "At Planet Rail we offer a range of European tours by train, each providing thes…" at bounding box center [355, 169] width 475 height 67
drag, startPoint x: 582, startPoint y: 106, endPoint x: 392, endPoint y: 106, distance: 189.4
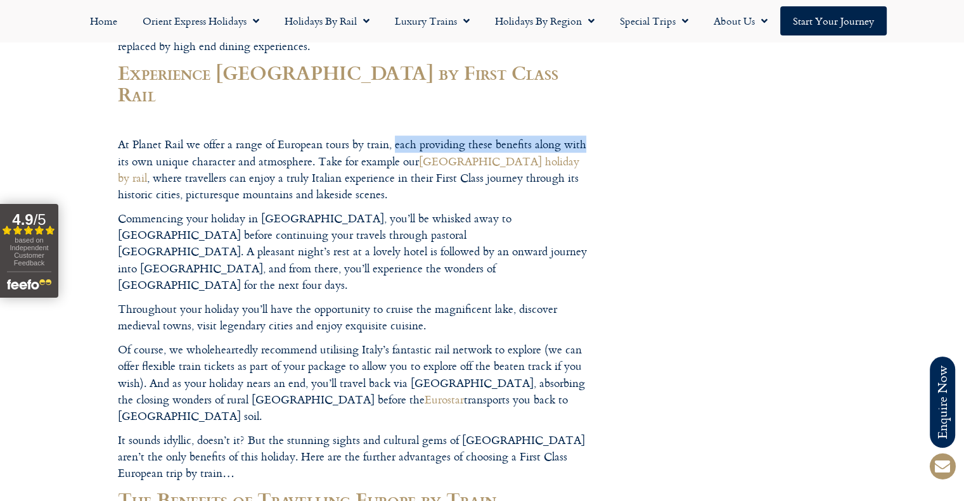
click at [392, 136] on p "At Planet Rail we offer a range of European tours by train, each providing thes…" at bounding box center [355, 169] width 475 height 67
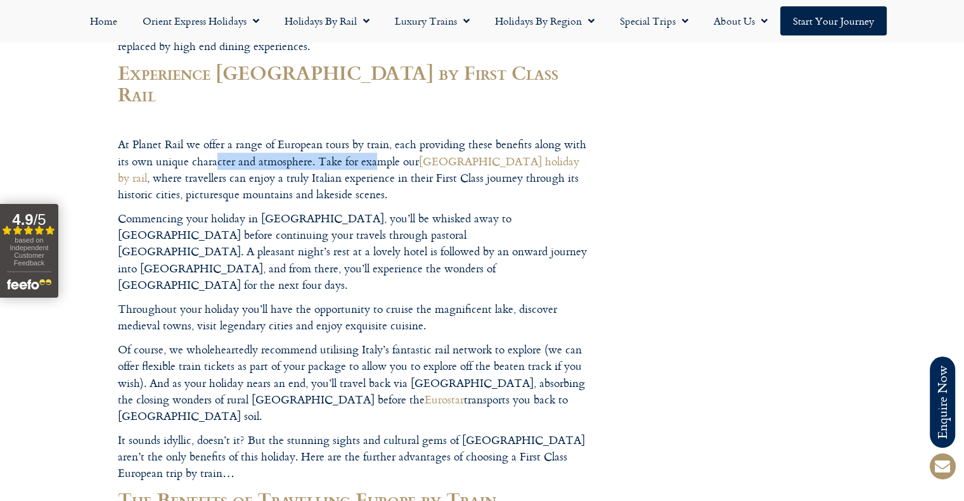
drag, startPoint x: 378, startPoint y: 116, endPoint x: 215, endPoint y: 121, distance: 162.3
click at [215, 136] on p "At Planet Rail we offer a range of European tours by train, each providing thes…" at bounding box center [355, 169] width 475 height 67
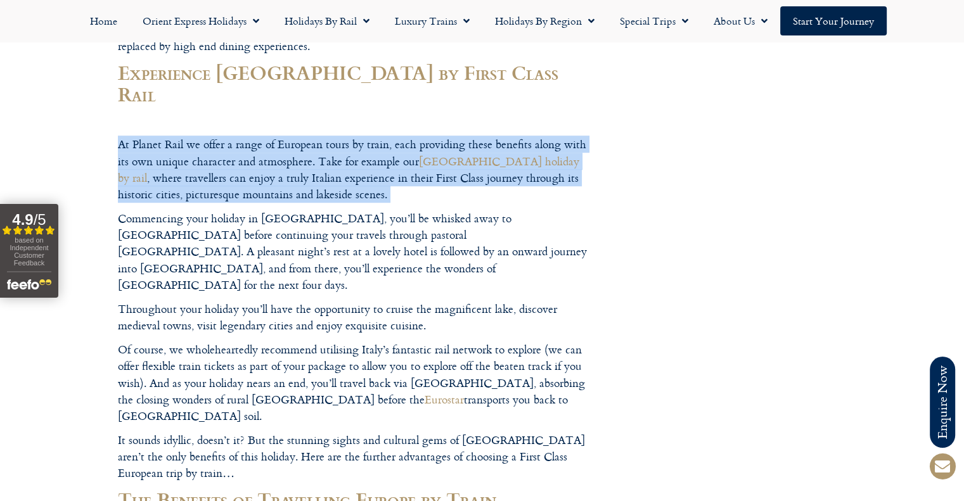
click at [215, 136] on p "At Planet Rail we offer a range of European tours by train, each providing thes…" at bounding box center [355, 169] width 475 height 67
click at [218, 145] on p "At Planet Rail we offer a range of European tours by train, each providing thes…" at bounding box center [355, 169] width 475 height 67
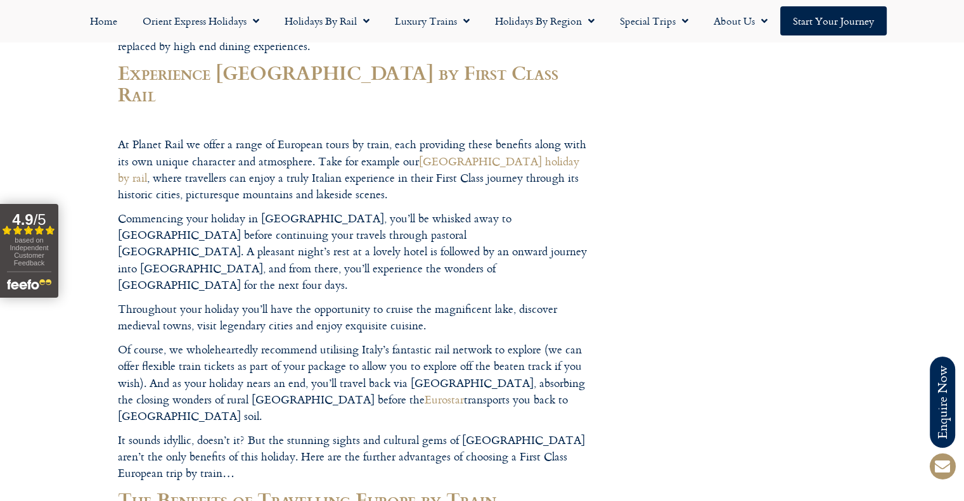
click at [274, 160] on p "At Planet Rail we offer a range of European tours by train, each providing thes…" at bounding box center [355, 169] width 475 height 67
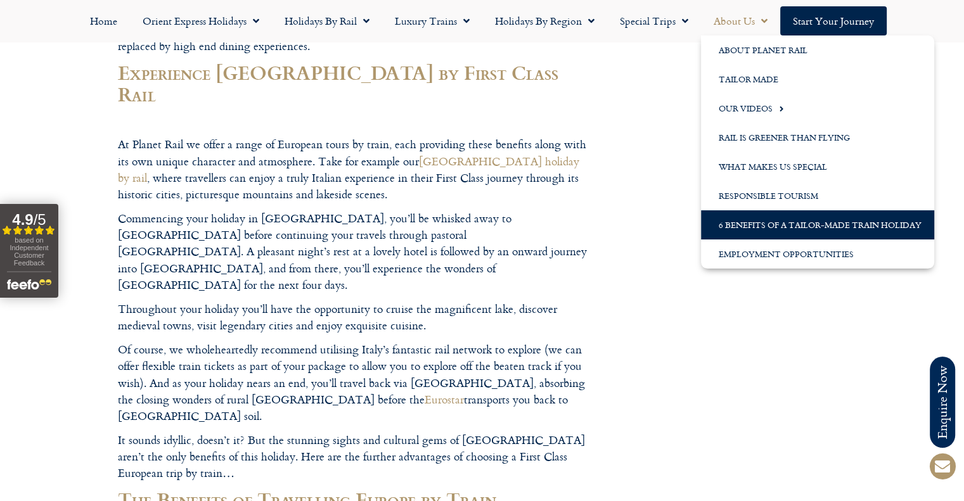
click at [756, 20] on span "Menu" at bounding box center [761, 21] width 13 height 23
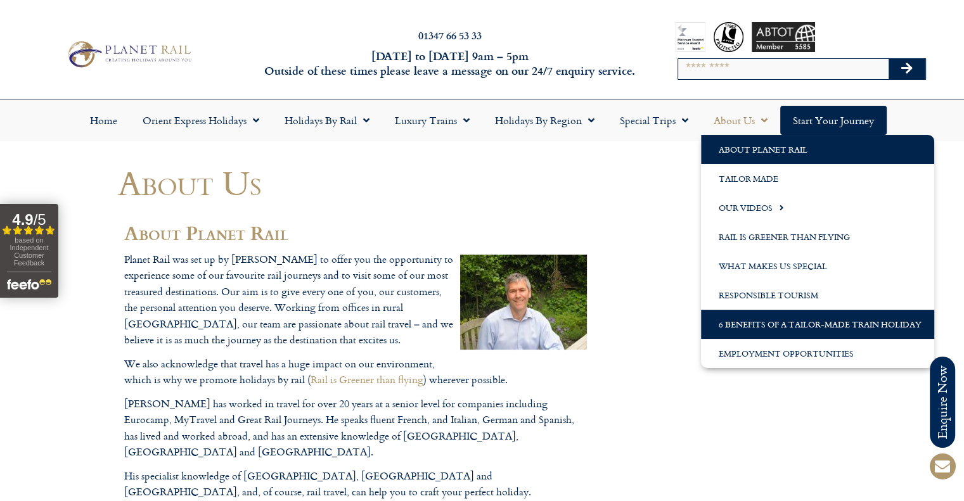
click at [755, 331] on link "6 Benefits of a Tailor-Made Train Holiday" at bounding box center [817, 324] width 233 height 29
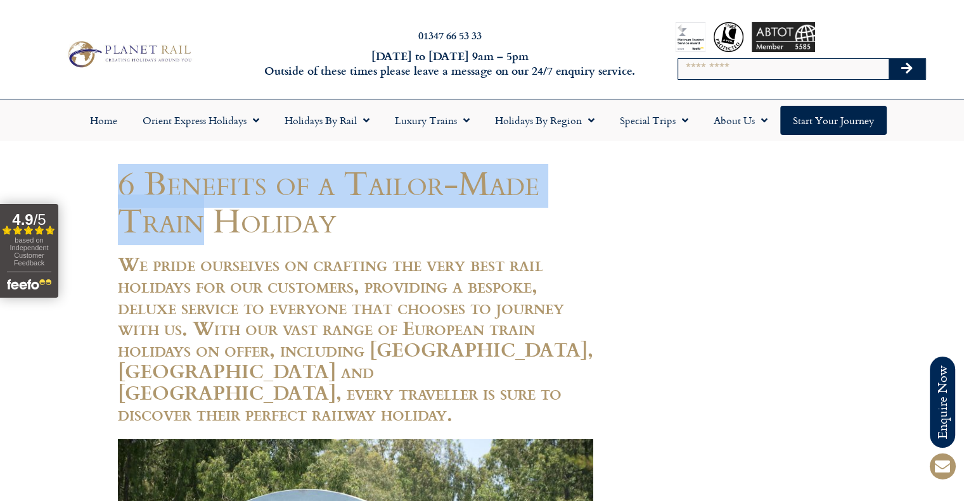
drag, startPoint x: 122, startPoint y: 184, endPoint x: 199, endPoint y: 219, distance: 85.1
click at [199, 219] on h1 "6 Benefits of a Tailor-Made Train Holiday" at bounding box center [355, 201] width 475 height 75
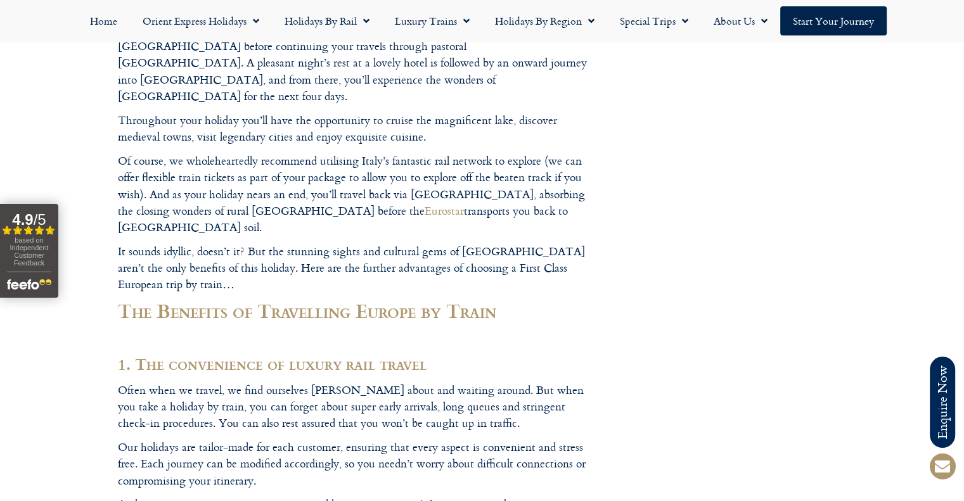
scroll to position [1014, 0]
click at [113, 87] on div at bounding box center [482, 456] width 964 height 2941
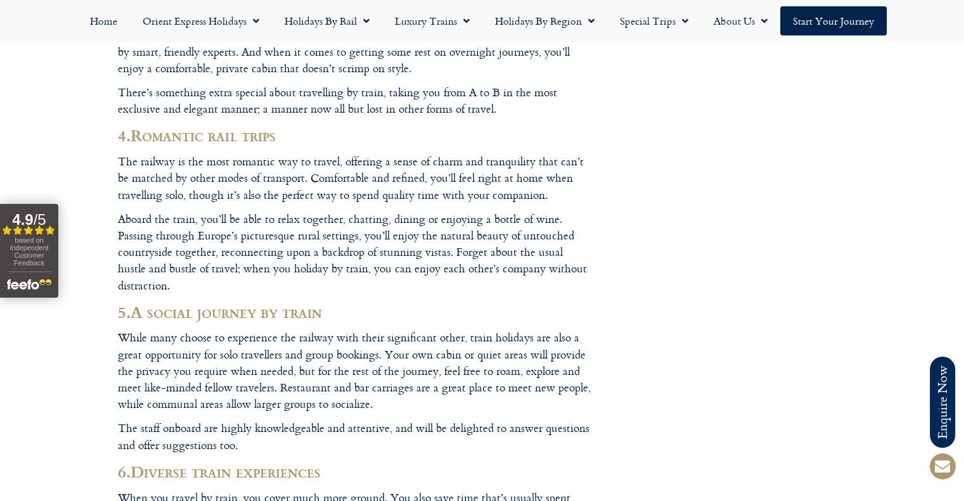
scroll to position [1647, 0]
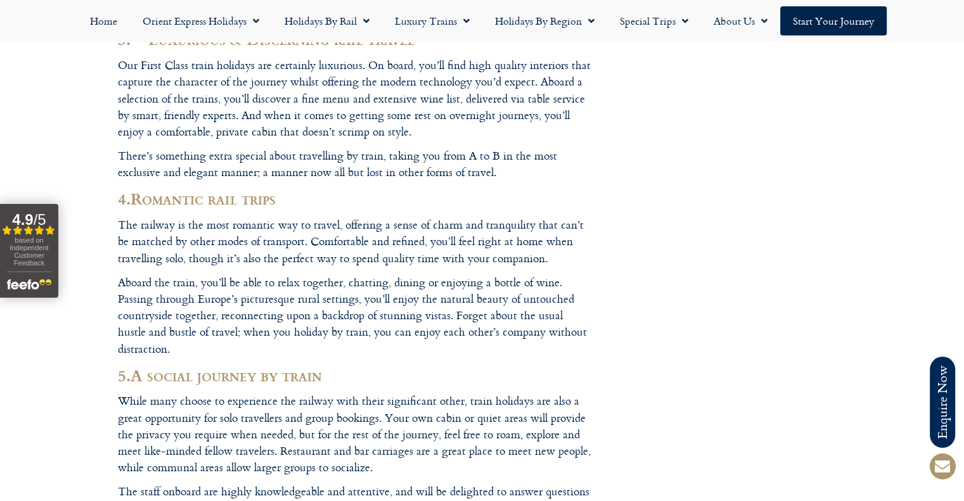
drag, startPoint x: 113, startPoint y: 109, endPoint x: 182, endPoint y: 116, distance: 69.4
drag, startPoint x: 182, startPoint y: 116, endPoint x: 218, endPoint y: 116, distance: 35.5
click at [218, 186] on b "Romantic rail trips" at bounding box center [203, 198] width 145 height 24
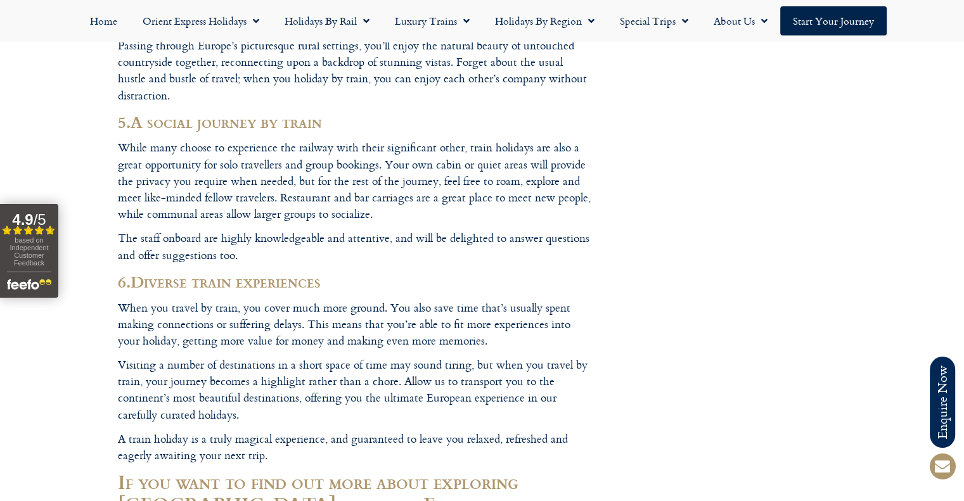
scroll to position [1837, 0]
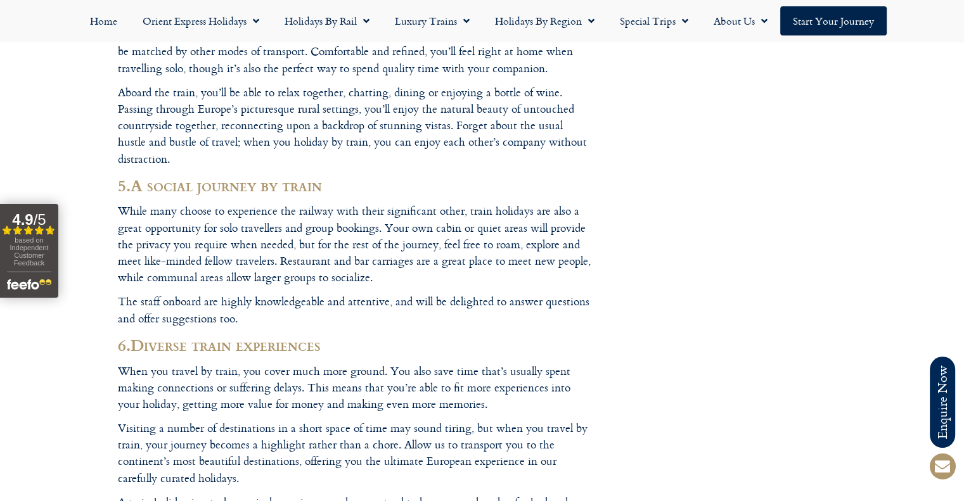
click at [131, 173] on b "5." at bounding box center [124, 185] width 13 height 24
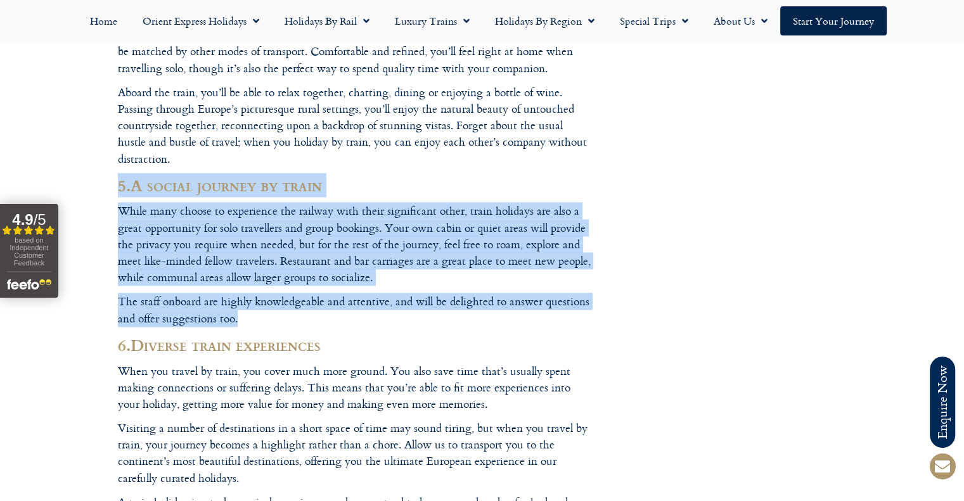
drag, startPoint x: 119, startPoint y: 93, endPoint x: 286, endPoint y: 229, distance: 215.3
click at [287, 293] on p "The staff onboard are highly knowledgeable and attentive, and will be delighted…" at bounding box center [355, 310] width 475 height 34
click at [137, 203] on p "While many choose to experience the railway with their significant other, train…" at bounding box center [355, 244] width 475 height 83
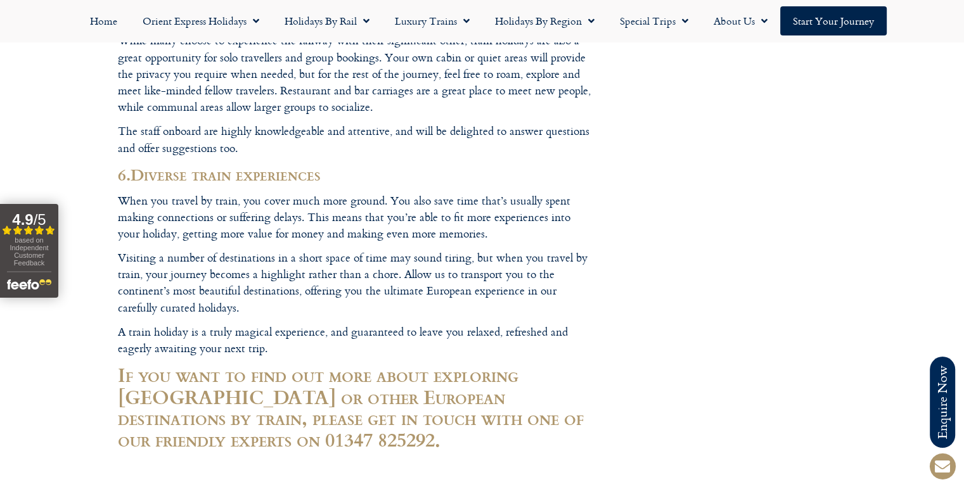
scroll to position [2028, 0]
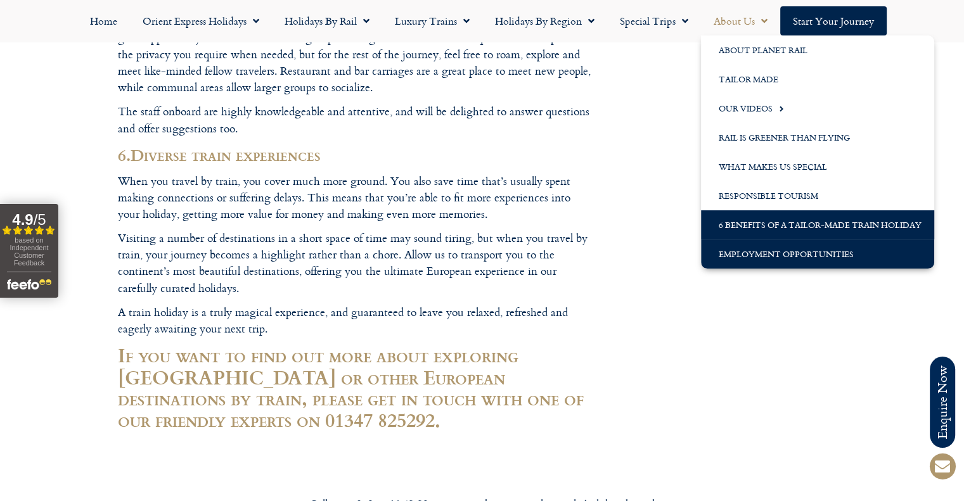
click at [759, 252] on link "Employment Opportunities" at bounding box center [817, 254] width 233 height 29
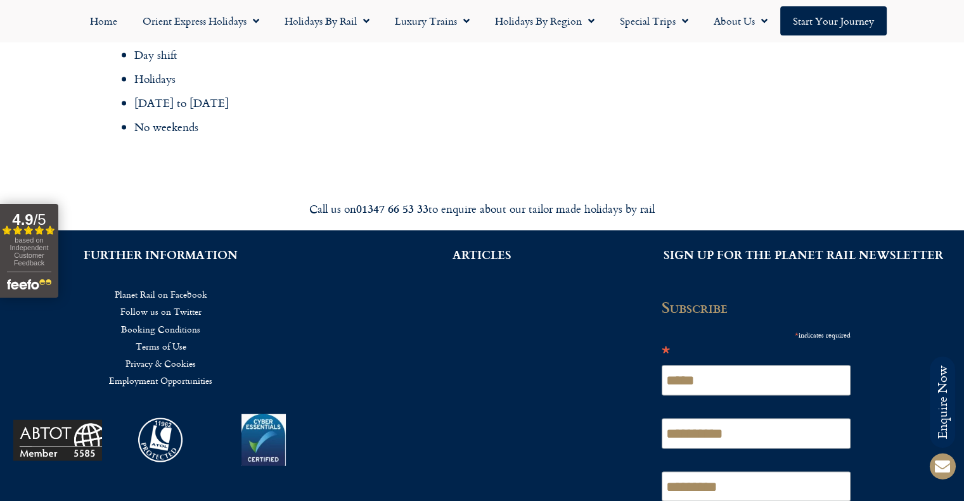
scroll to position [2190, 0]
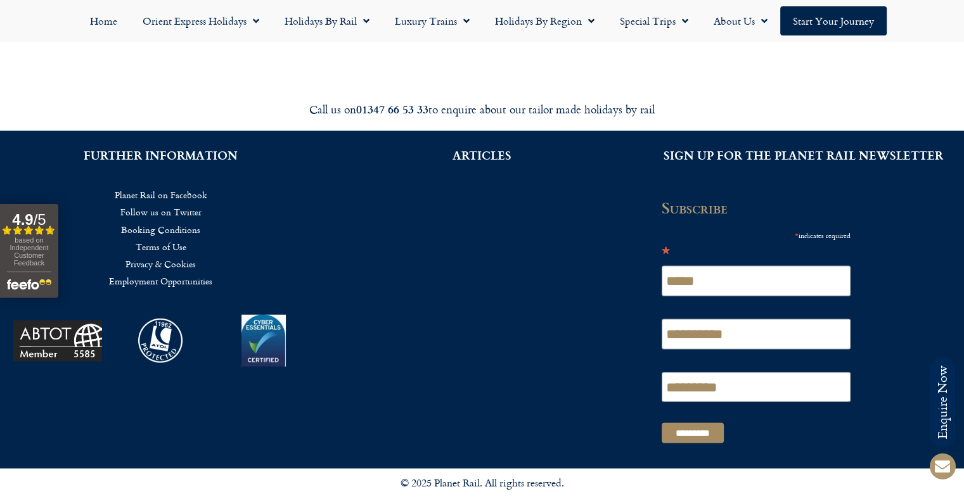
click at [159, 220] on link "Booking Conditions" at bounding box center [160, 228] width 283 height 17
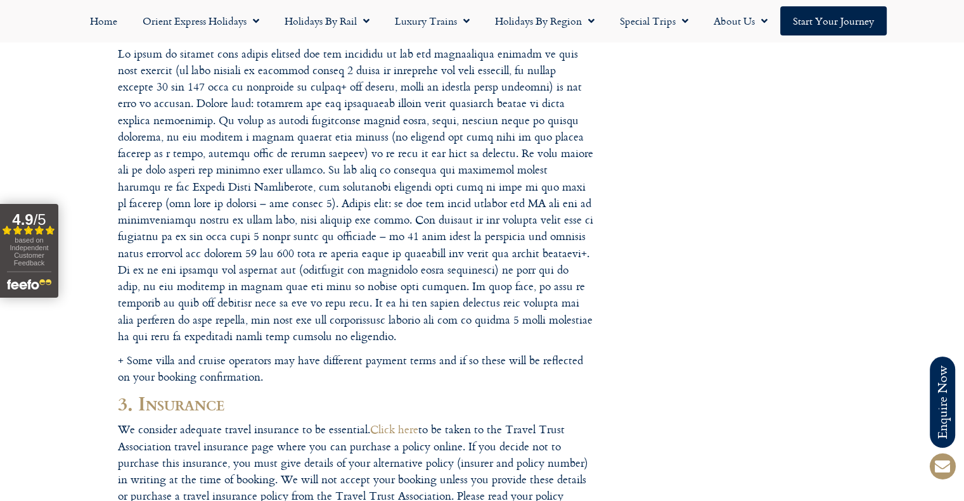
scroll to position [760, 0]
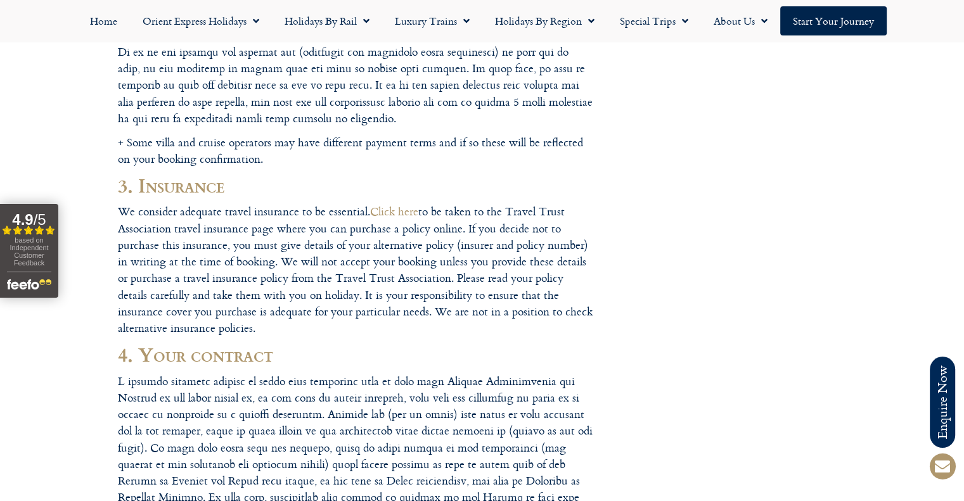
click at [210, 269] on p "We consider adequate travel insurance to be essential. Click here to be taken t…" at bounding box center [355, 269] width 475 height 133
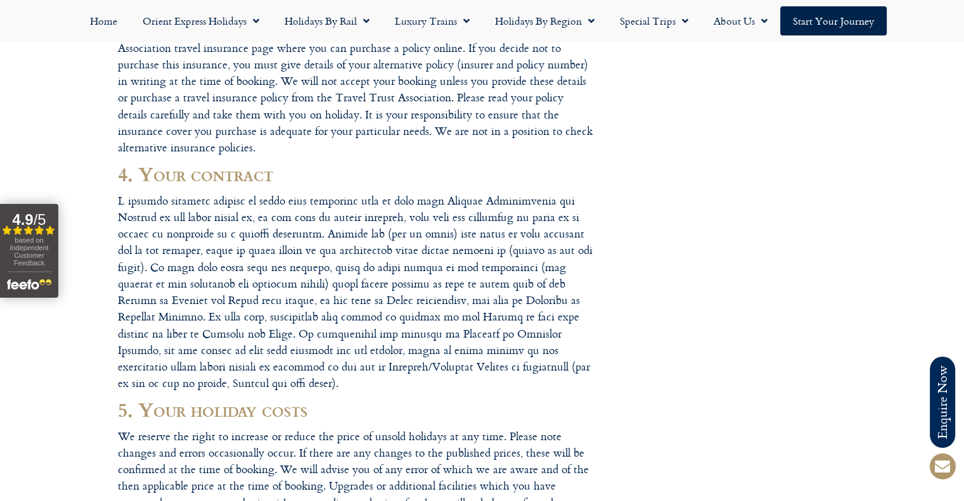
scroll to position [950, 0]
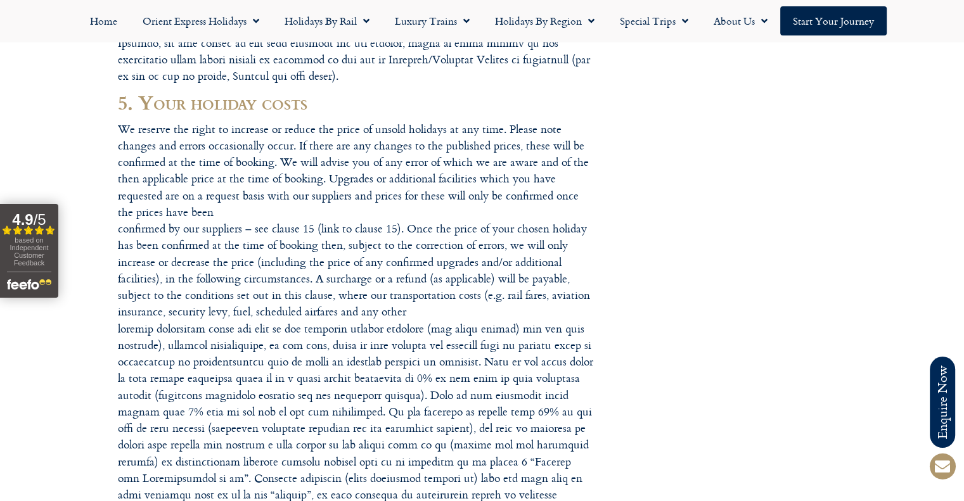
scroll to position [1267, 0]
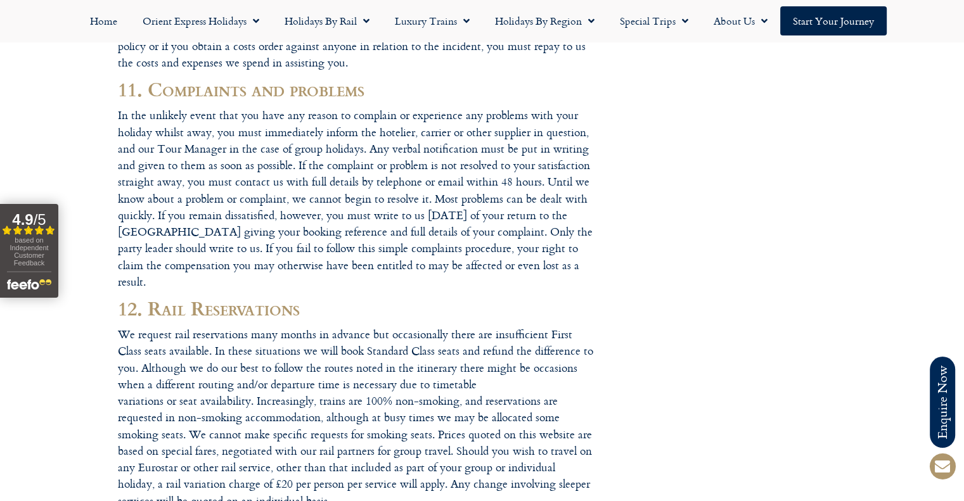
scroll to position [5893, 0]
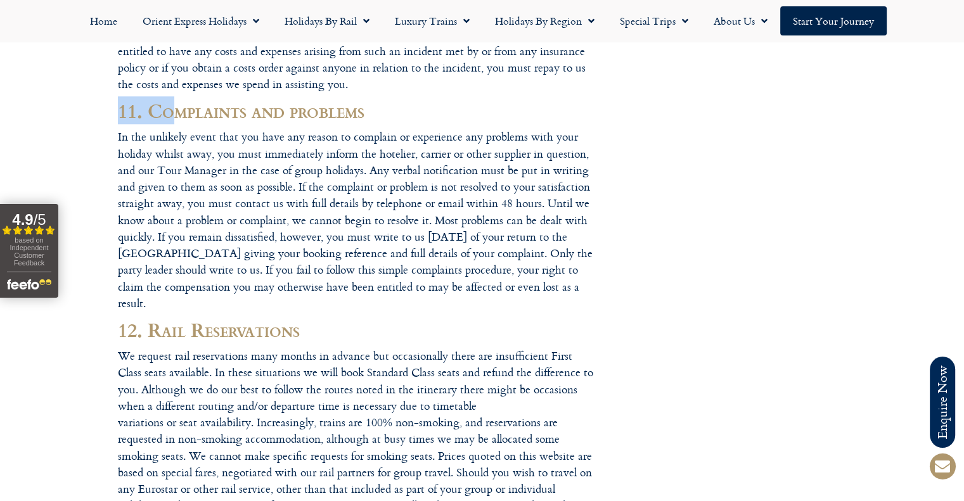
drag, startPoint x: 121, startPoint y: 108, endPoint x: 173, endPoint y: 106, distance: 52.0
click at [173, 106] on h2 "11. Complaints and problems" at bounding box center [355, 111] width 475 height 22
click at [157, 106] on h2 "11. Complaints and problems" at bounding box center [355, 111] width 475 height 22
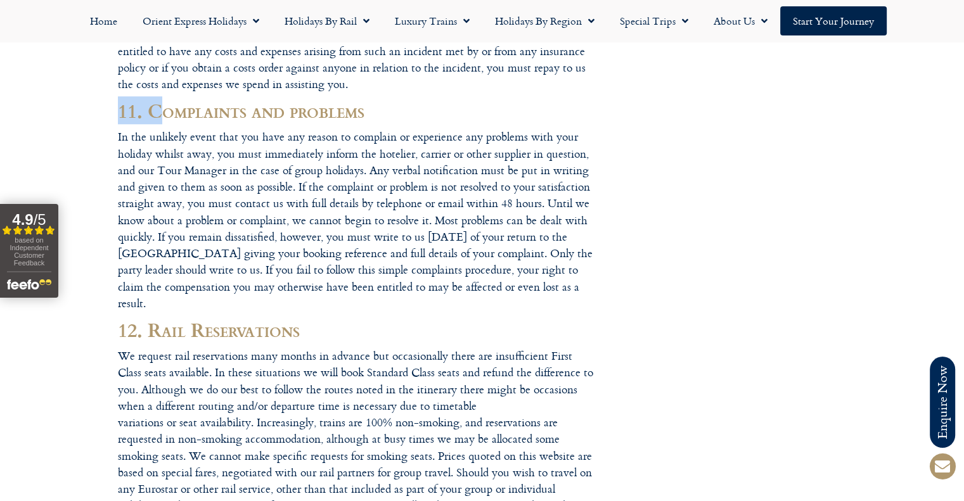
drag, startPoint x: 117, startPoint y: 111, endPoint x: 161, endPoint y: 109, distance: 43.8
click at [161, 109] on h2 "11. Complaints and problems" at bounding box center [355, 111] width 475 height 22
click at [56, 101] on div at bounding box center [482, 288] width 964 height 12362
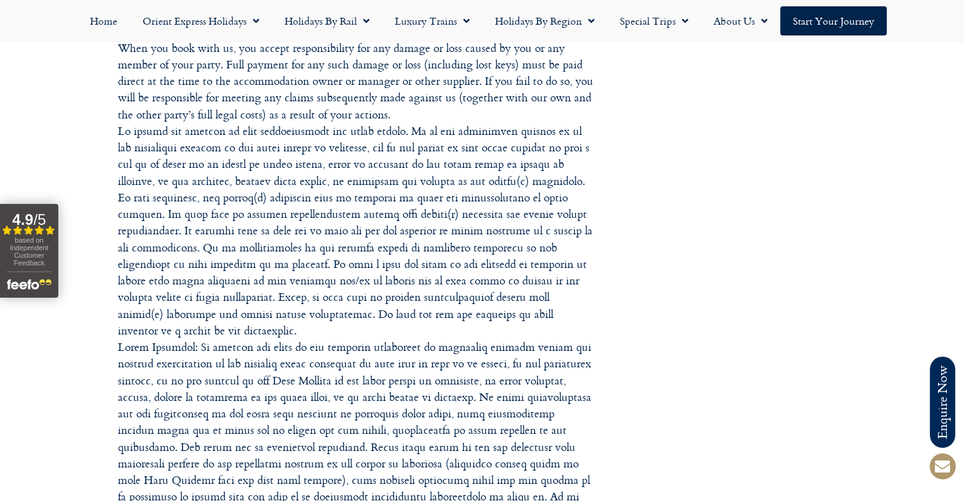
scroll to position [6716, 0]
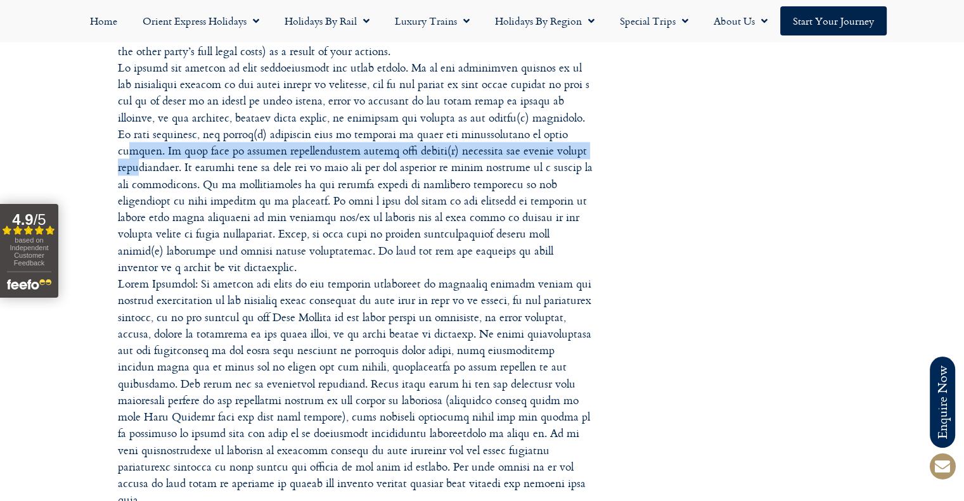
drag, startPoint x: 122, startPoint y: 118, endPoint x: 129, endPoint y: 135, distance: 17.9
click at [129, 135] on p "Bookings are accepted on the understanding that all persons travelling are norm…" at bounding box center [355, 125] width 475 height 765
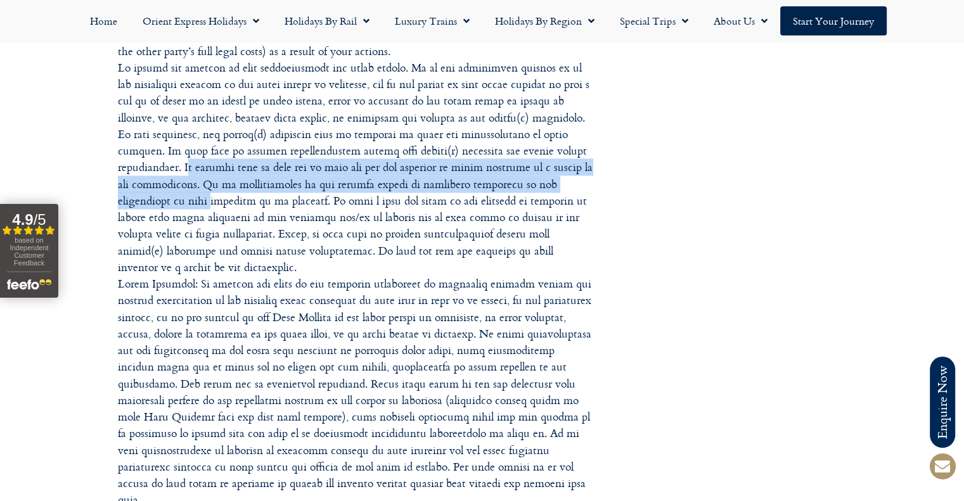
drag, startPoint x: 188, startPoint y: 131, endPoint x: 203, endPoint y: 163, distance: 35.7
click at [203, 163] on p "Bookings are accepted on the understanding that all persons travelling are norm…" at bounding box center [355, 125] width 475 height 765
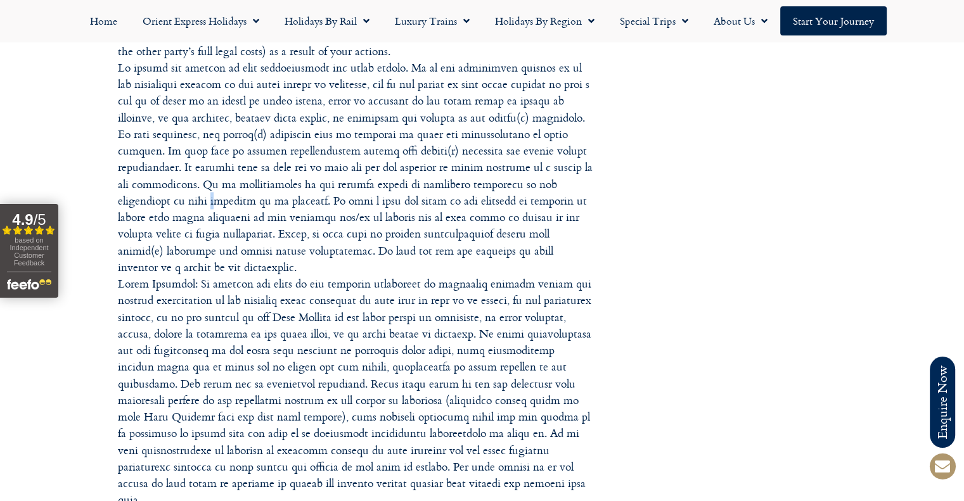
click at [203, 163] on p "Bookings are accepted on the understanding that all persons travelling are norm…" at bounding box center [355, 125] width 475 height 765
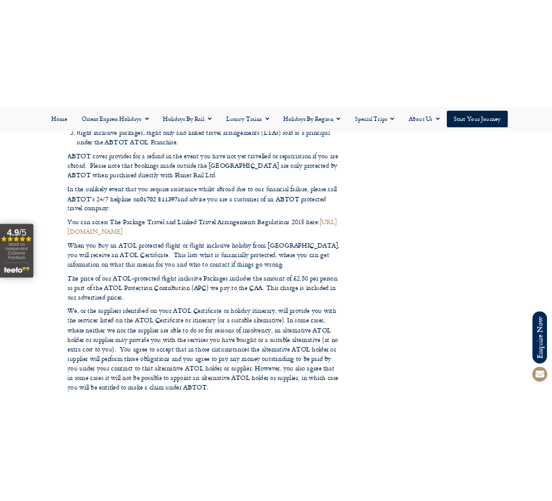
scroll to position [7857, 0]
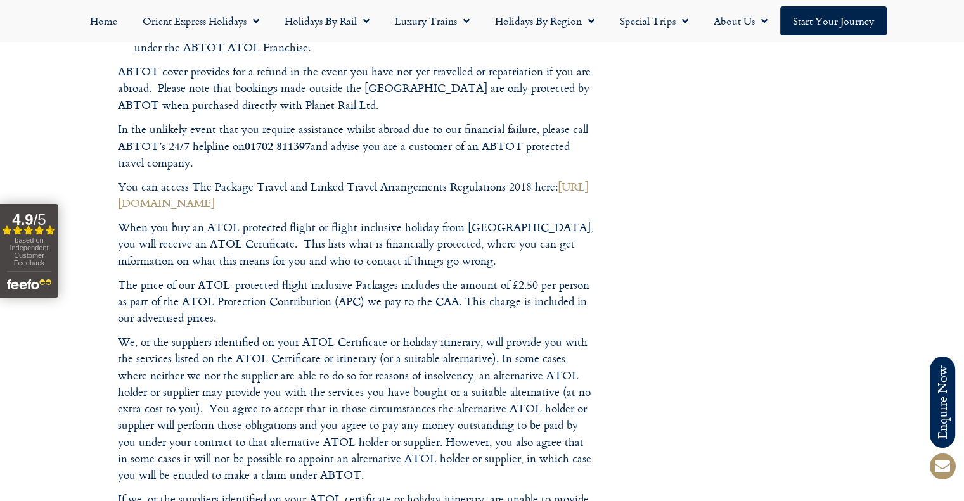
click at [38, 240] on span "based on Independent Customer Feedback" at bounding box center [29, 251] width 39 height 30
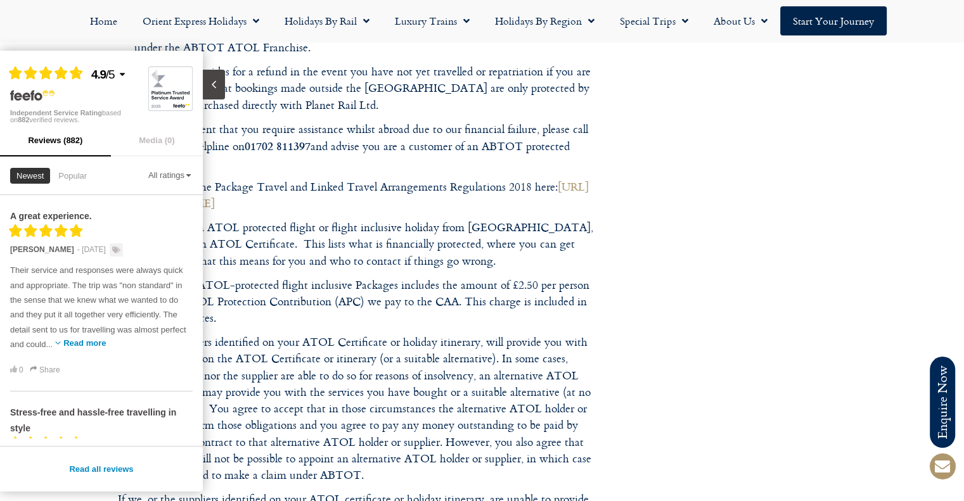
click at [44, 32] on nav "Home Orient Express Holidays Venice Simplon-Orient-Express – 2025 Venice Simplo…" at bounding box center [481, 20] width 951 height 29
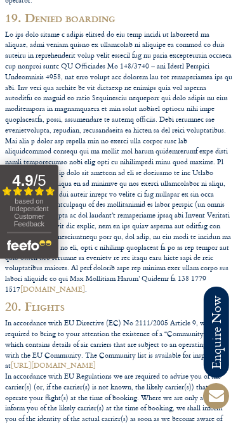
scroll to position [7476, 0]
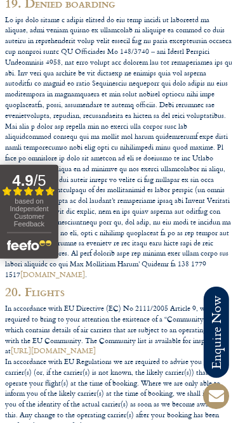
click at [18, 200] on span "based on Independent Customer Feedback" at bounding box center [29, 212] width 39 height 30
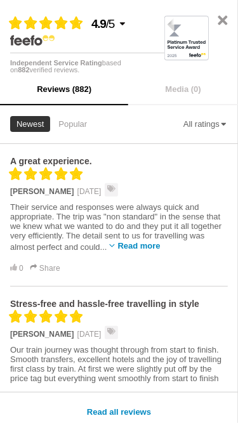
click at [222, 22] on icon "Close slideout" at bounding box center [222, 20] width 15 height 15
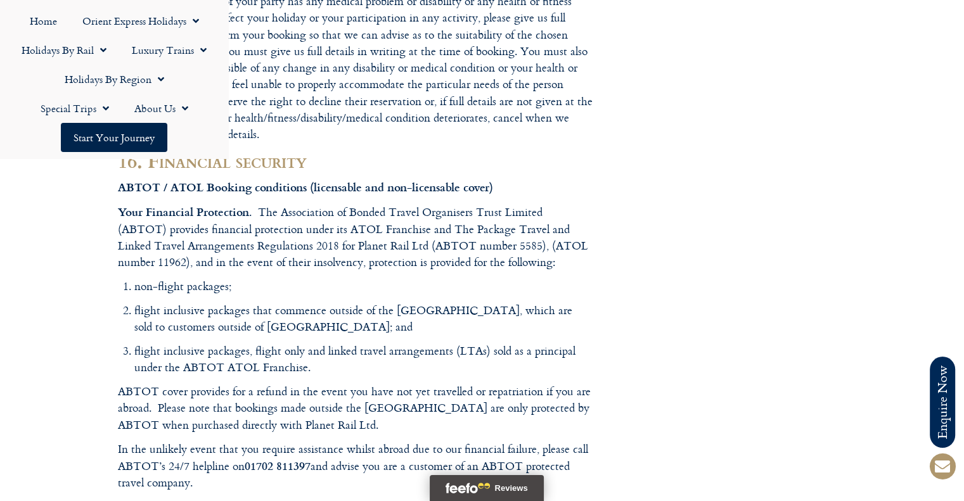
scroll to position [7539, 0]
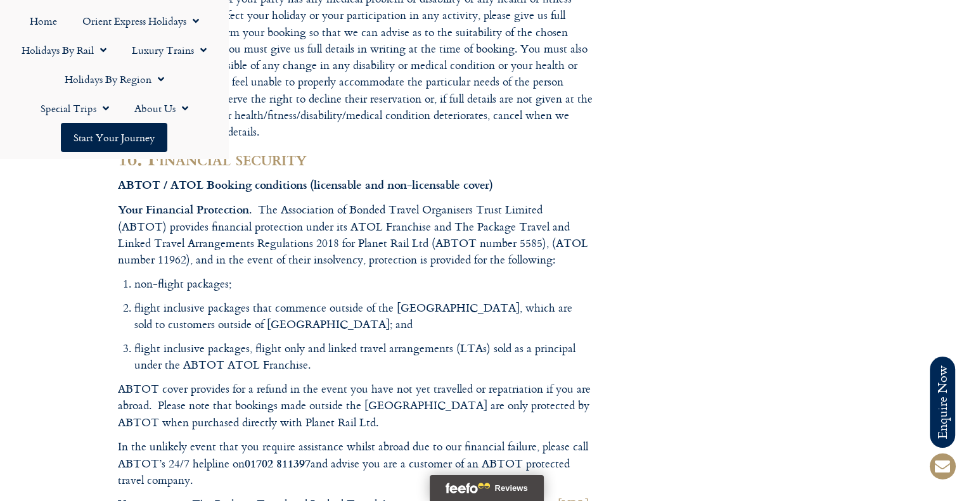
click at [325, 148] on h2 "16. Financial security" at bounding box center [355, 159] width 475 height 22
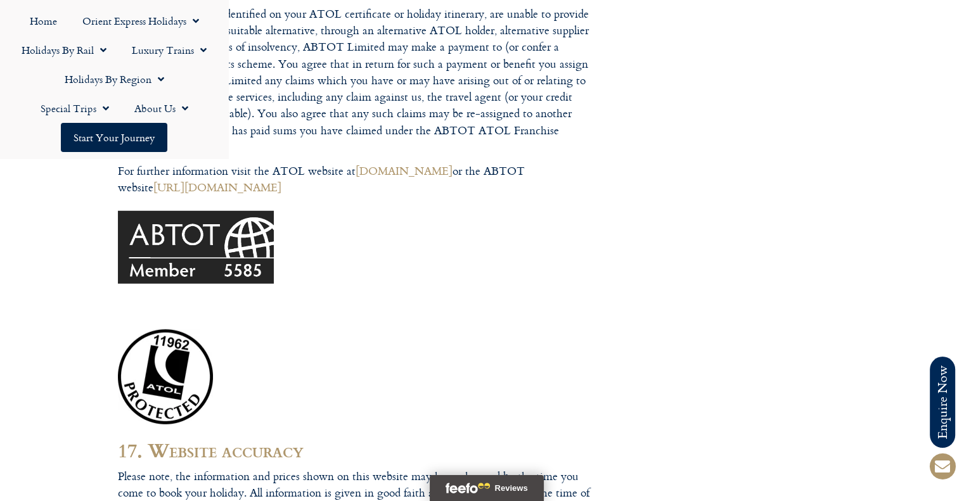
scroll to position [8490, 0]
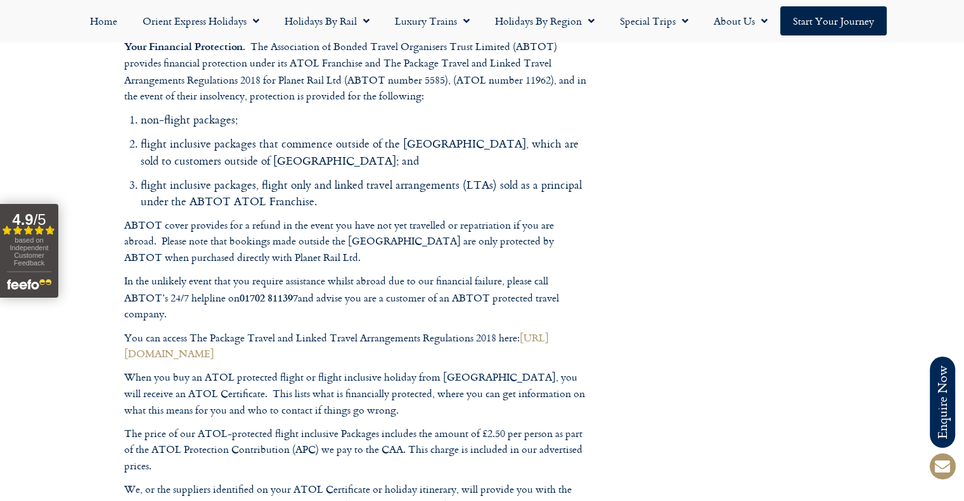
scroll to position [7096, 0]
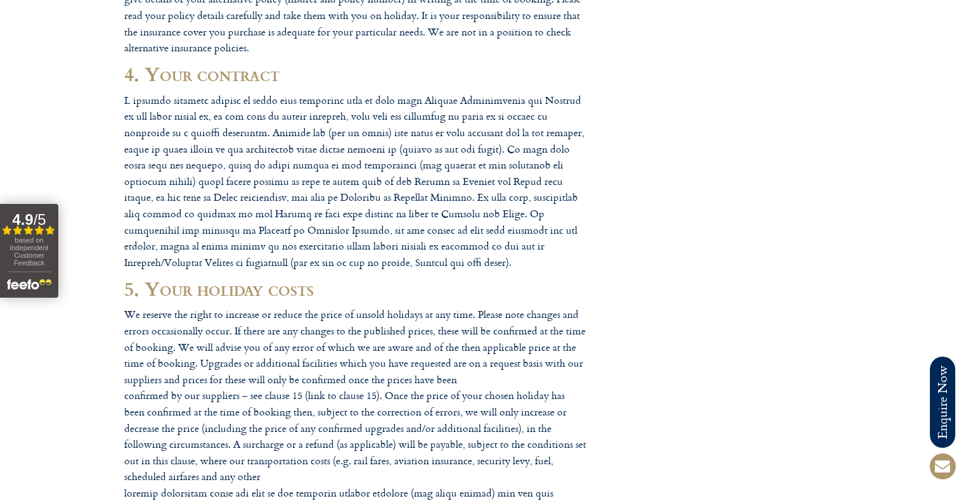
scroll to position [0, 0]
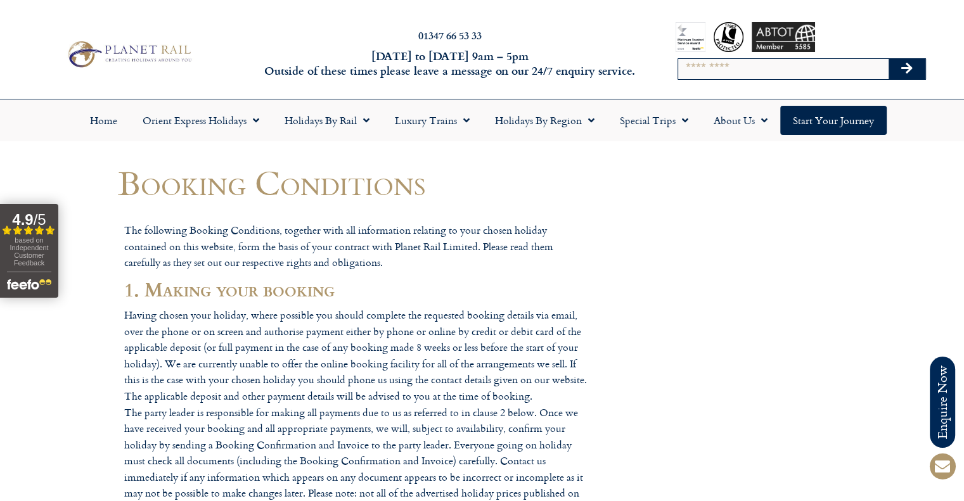
click at [820, 79] on div "Search" at bounding box center [801, 69] width 248 height 22
click at [807, 74] on input "Search" at bounding box center [783, 69] width 210 height 20
type input "**********"
click at [888, 59] on button "Search" at bounding box center [906, 69] width 37 height 20
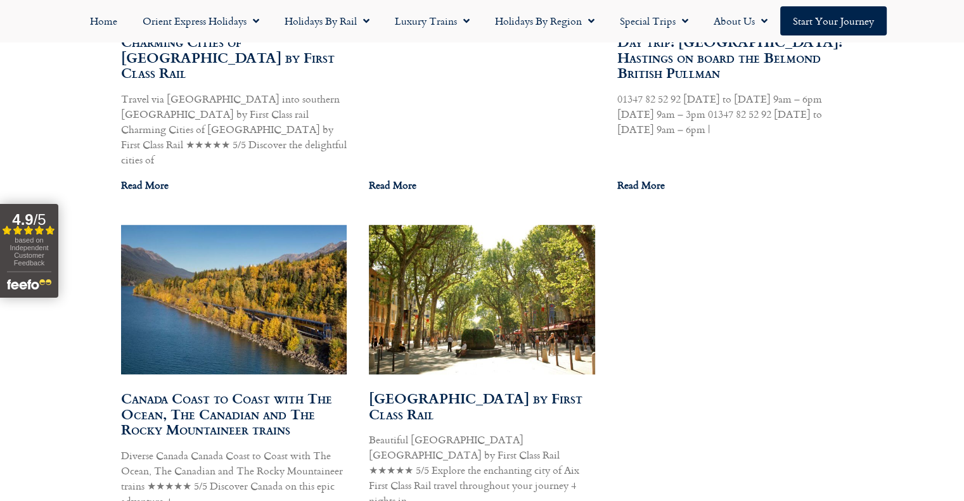
scroll to position [1394, 0]
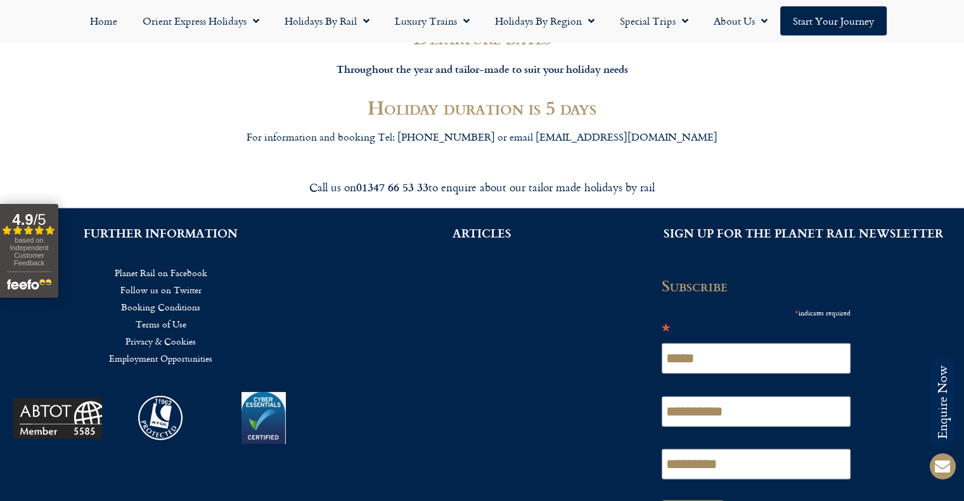
scroll to position [2735, 0]
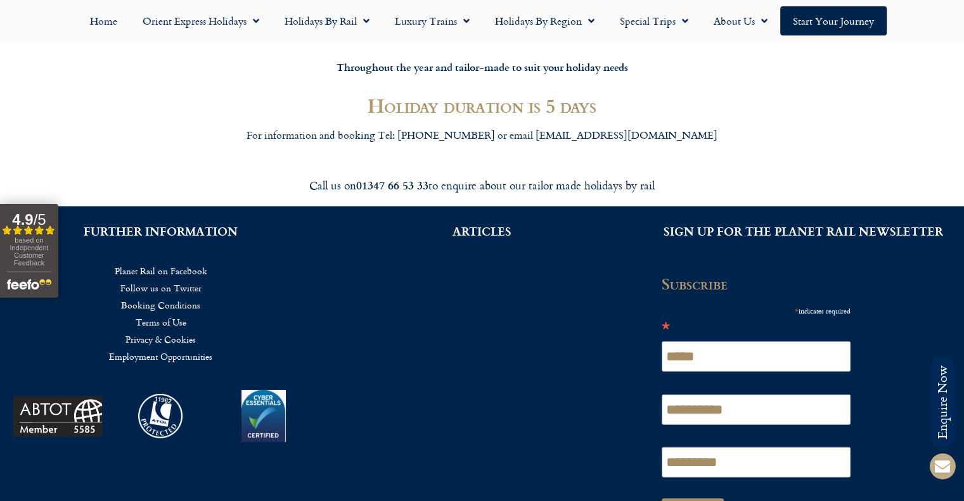
click at [956, 473] on icon at bounding box center [942, 466] width 30 height 30
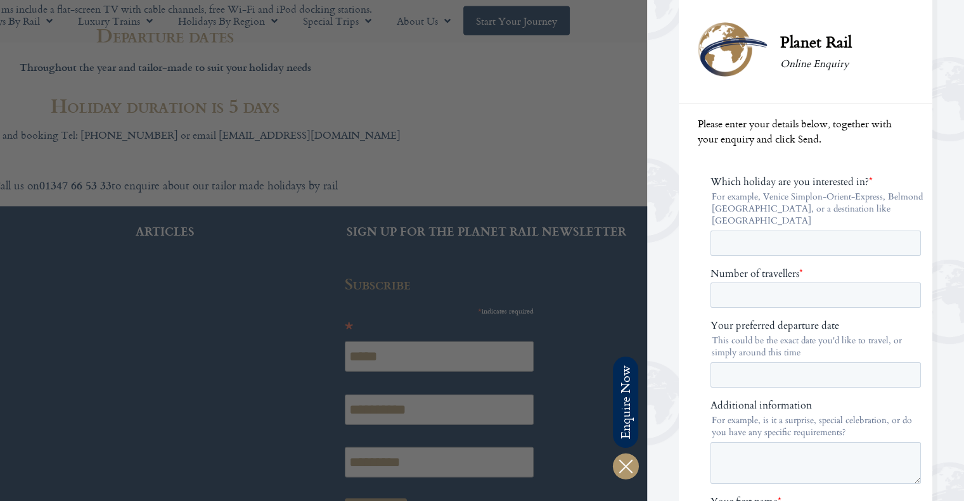
scroll to position [0, 0]
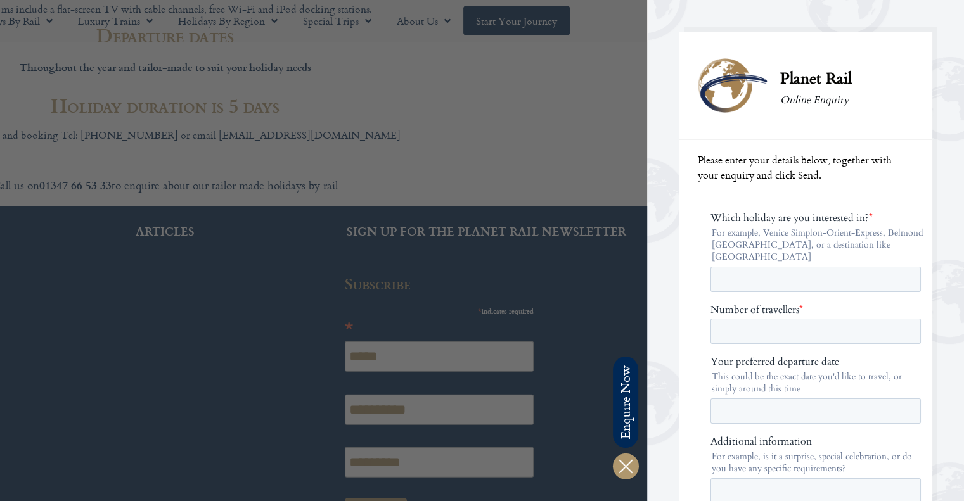
click at [619, 143] on div at bounding box center [165, 250] width 964 height 501
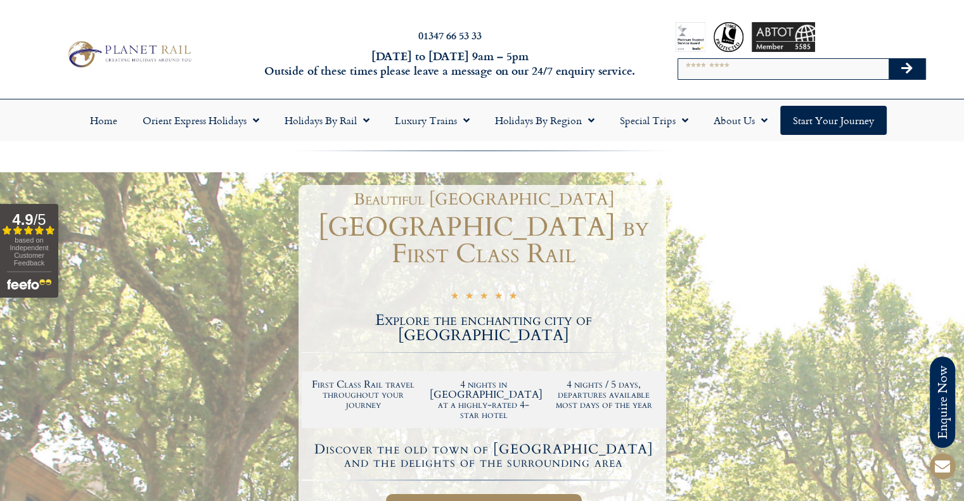
click at [716, 70] on input "Search" at bounding box center [783, 69] width 210 height 20
type input "****"
click at [888, 59] on button "Search" at bounding box center [906, 69] width 37 height 20
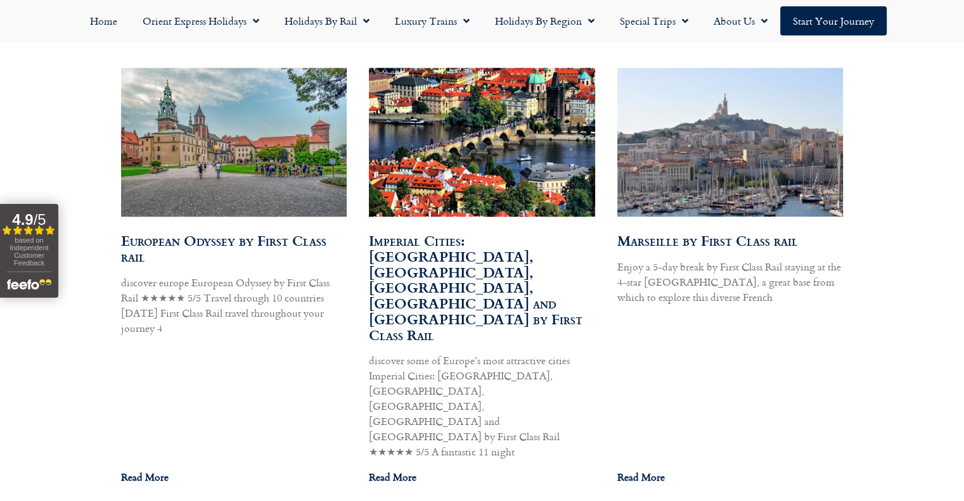
scroll to position [762, 0]
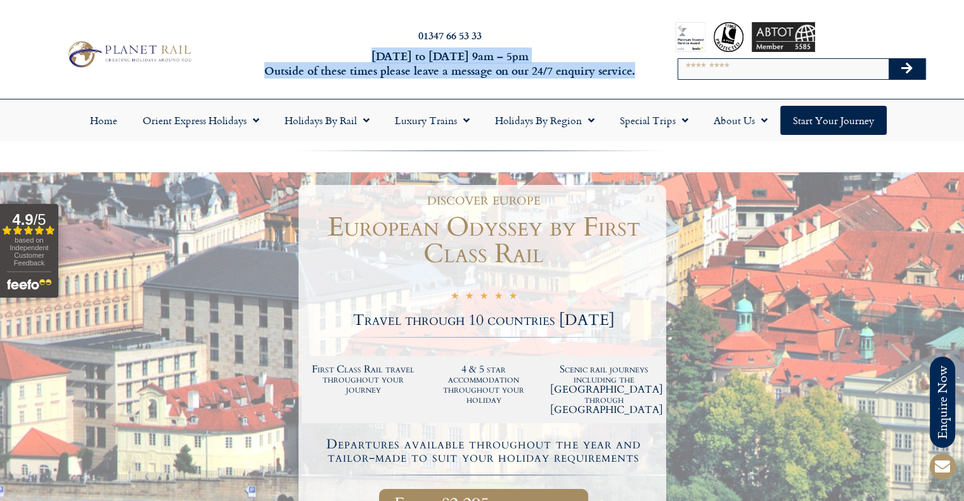
drag, startPoint x: 691, startPoint y: 39, endPoint x: 641, endPoint y: 58, distance: 53.5
click at [641, 58] on div "01347 66 53 33 Monday to Friday 9am – 5pm Outside of these times please leave a…" at bounding box center [482, 54] width 964 height 89
click at [641, 58] on div "01347 66 53 33 Monday to Friday 9am – 5pm Outside of these times please leave a…" at bounding box center [449, 54] width 385 height 54
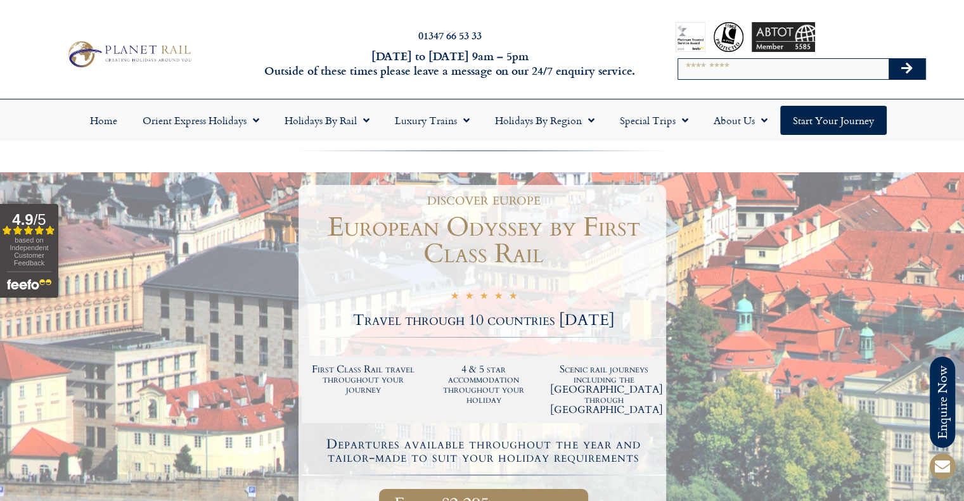
click at [471, 30] on link "01347 66 53 33" at bounding box center [449, 35] width 63 height 15
click at [129, 43] on img at bounding box center [129, 54] width 132 height 32
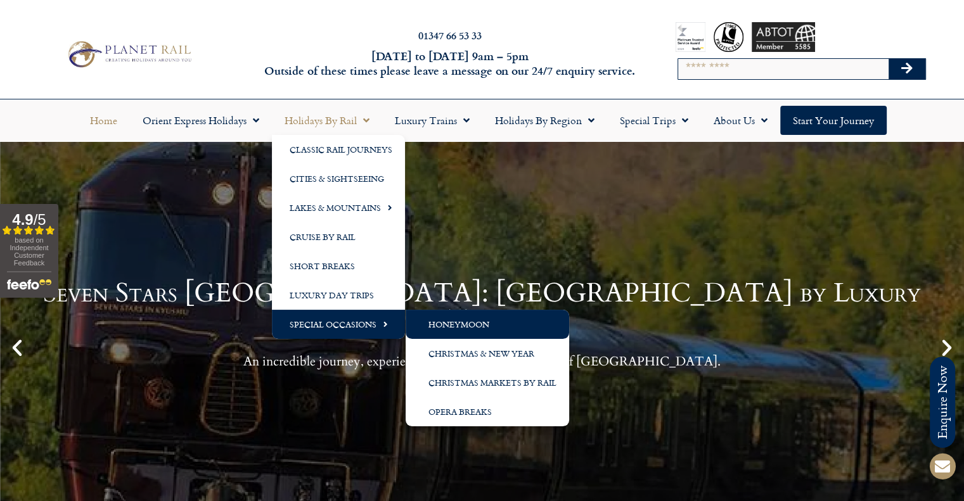
click at [464, 326] on link "Honeymoon" at bounding box center [487, 324] width 163 height 29
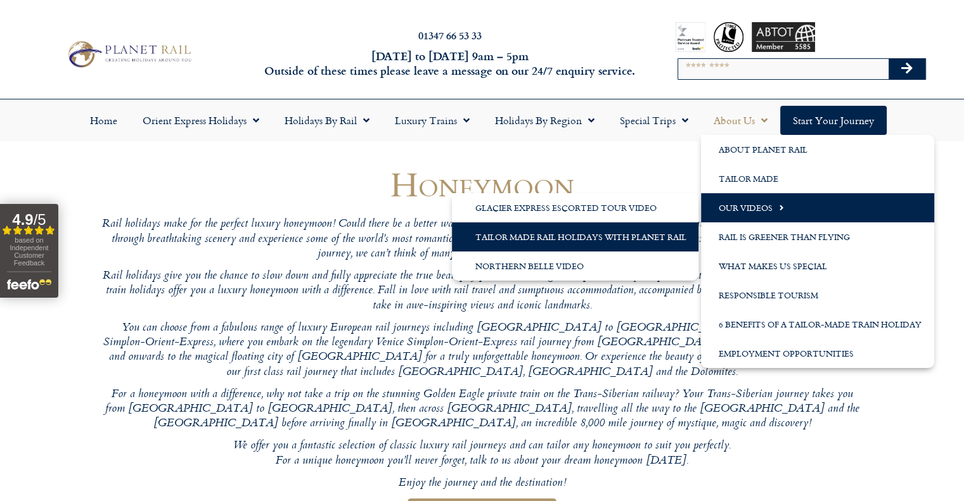
click at [527, 242] on link "Tailor Made Rail Holidays with Planet Rail" at bounding box center [575, 236] width 246 height 29
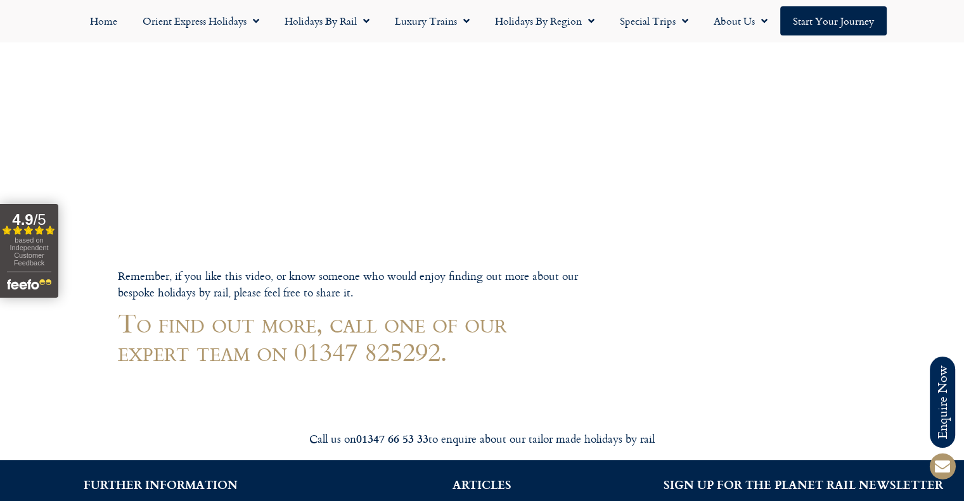
scroll to position [317, 0]
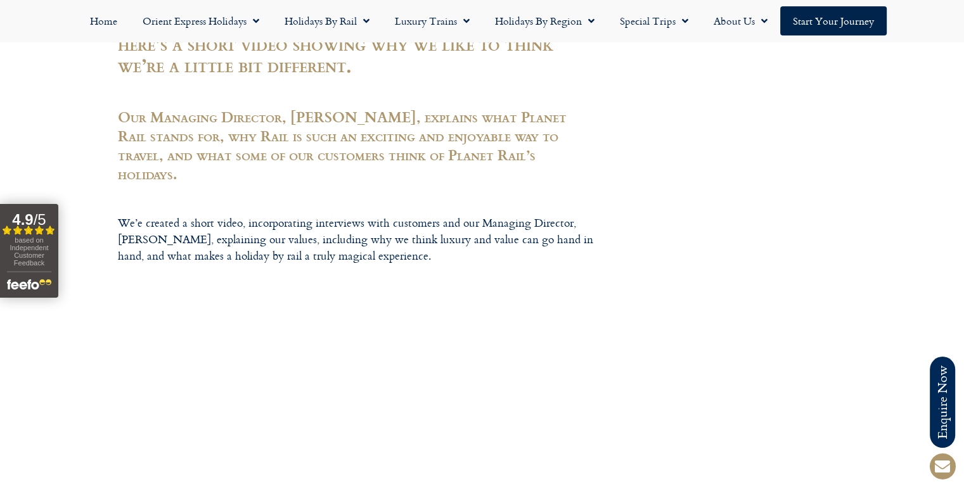
click at [91, 381] on div at bounding box center [482, 387] width 964 height 1408
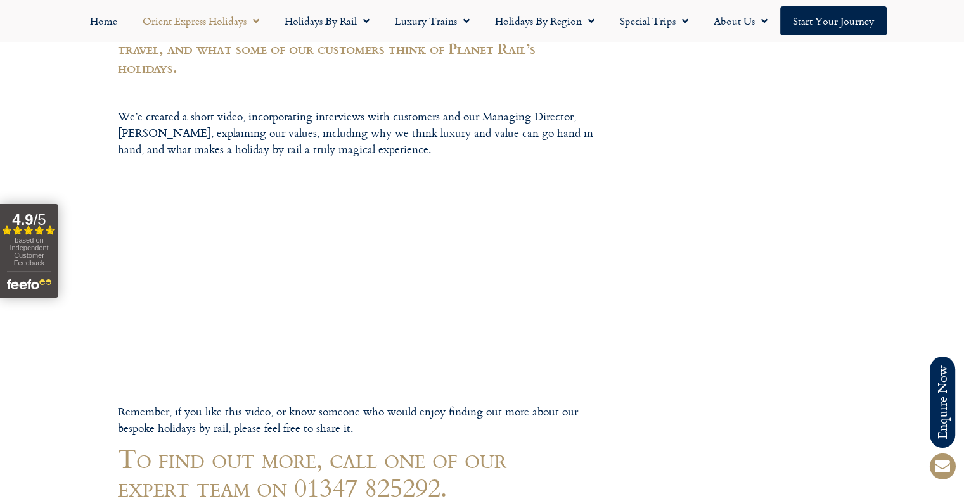
scroll to position [380, 0]
